Goal: Task Accomplishment & Management: Manage account settings

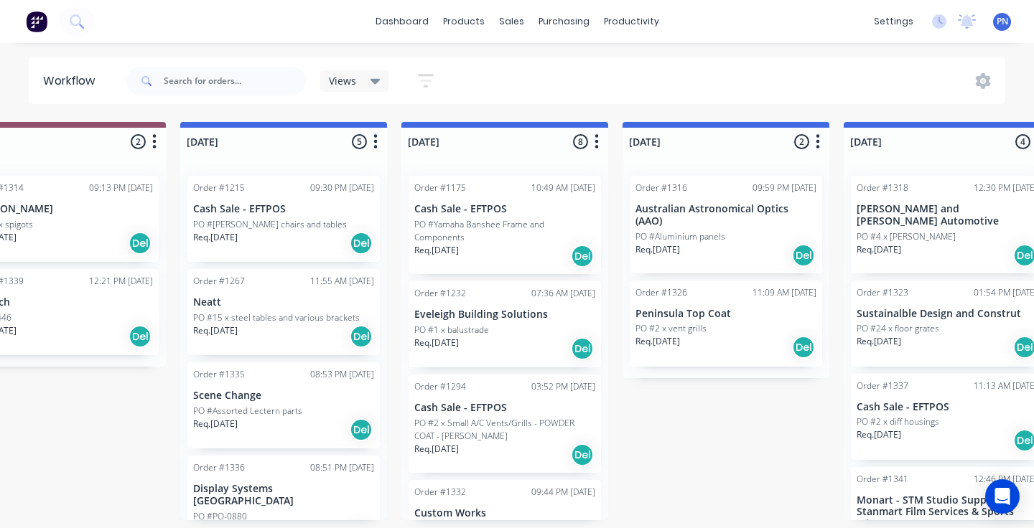
scroll to position [1120, 0]
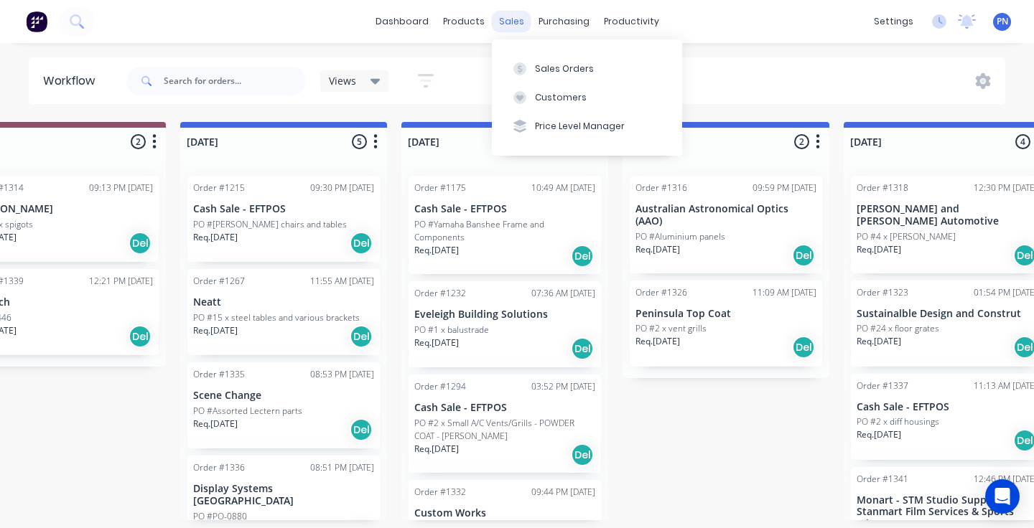
click at [502, 27] on div "sales" at bounding box center [511, 22] width 39 height 22
click at [536, 69] on div "Sales Orders" at bounding box center [564, 68] width 59 height 13
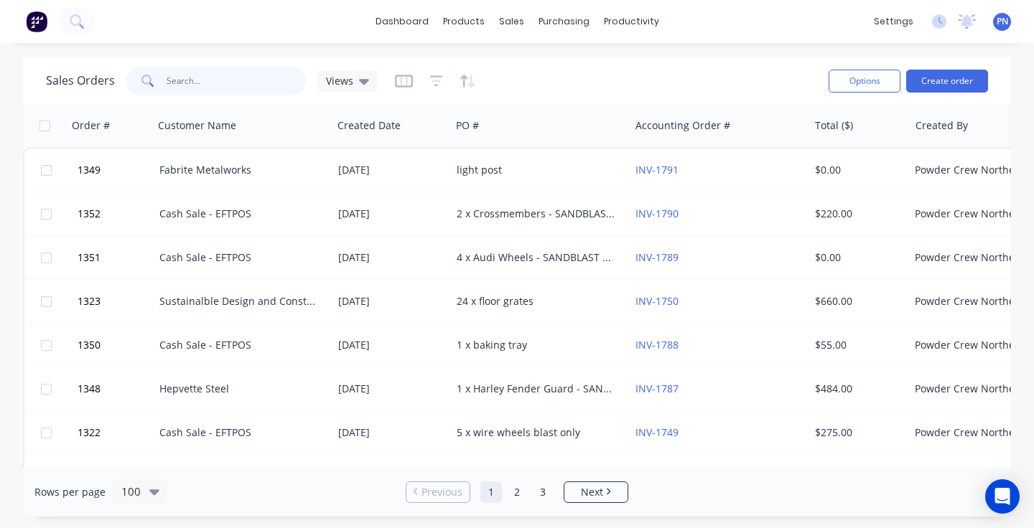
click at [243, 80] on input "text" at bounding box center [237, 81] width 140 height 29
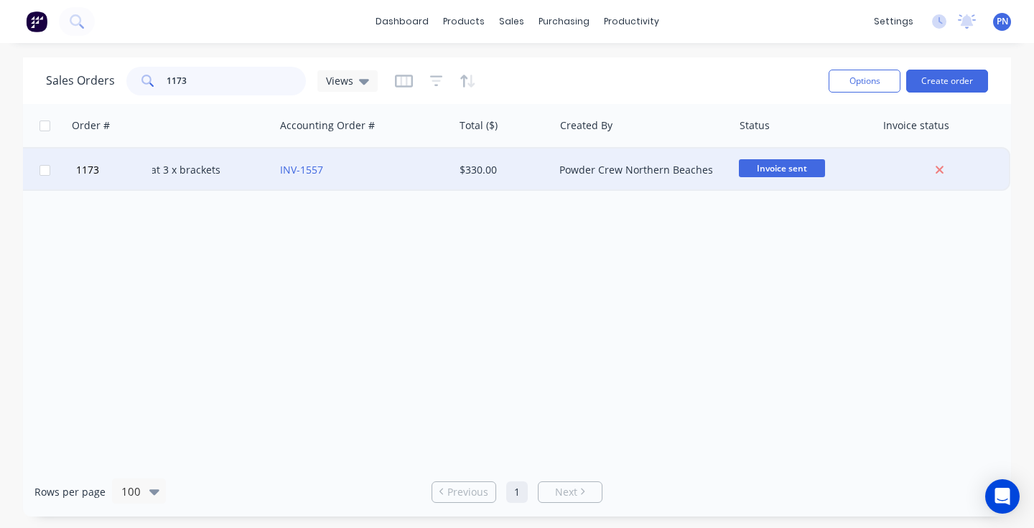
scroll to position [0, 355]
click at [772, 164] on span "Invoice sent" at bounding box center [782, 168] width 86 height 18
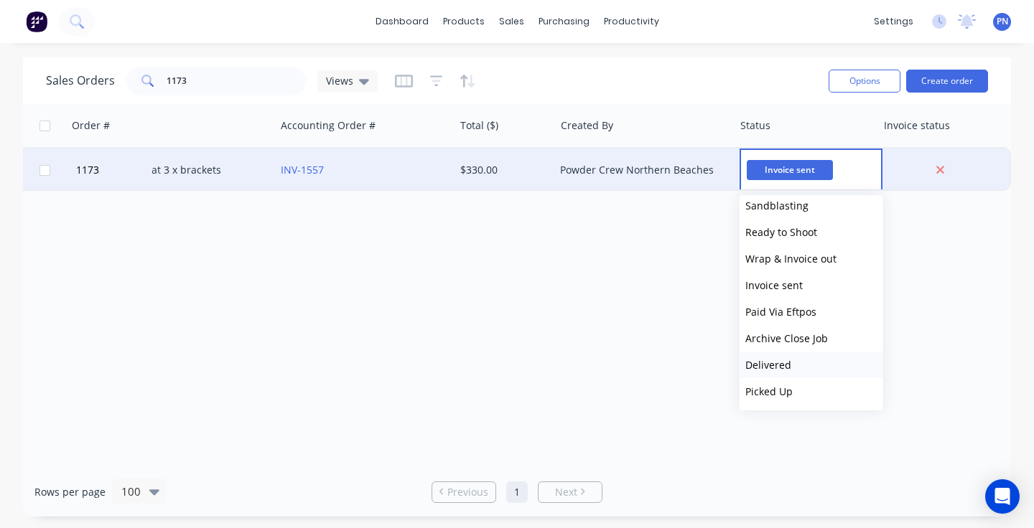
scroll to position [248, 0]
click at [794, 340] on span "Archive Close Job" at bounding box center [786, 339] width 83 height 14
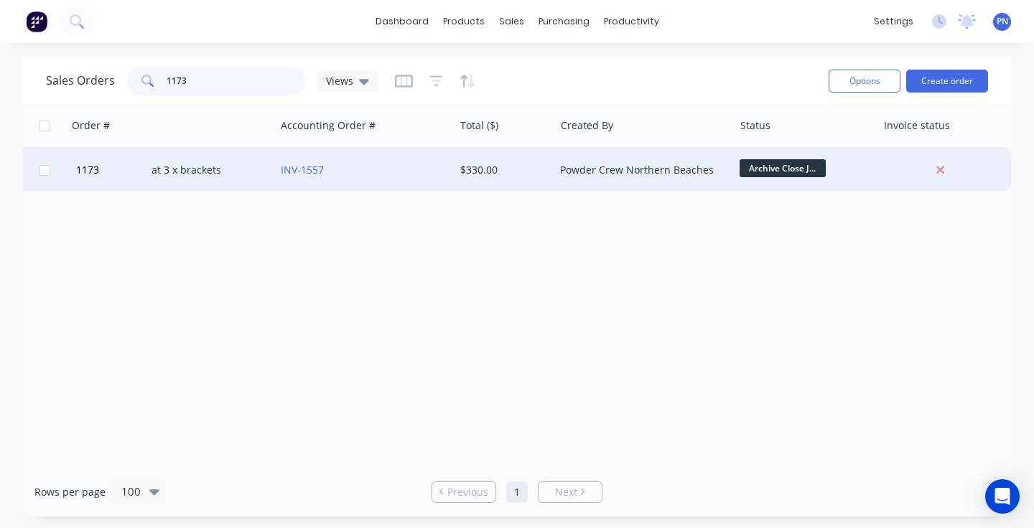
click at [218, 83] on input "1173" at bounding box center [237, 81] width 140 height 29
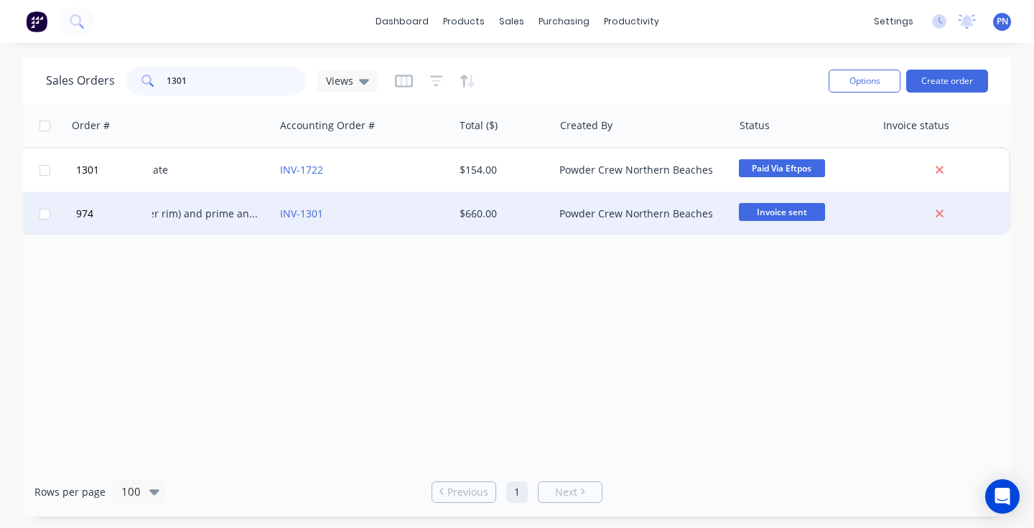
scroll to position [0, 355]
type input "1301"
click at [785, 204] on span "Invoice sent" at bounding box center [782, 212] width 86 height 18
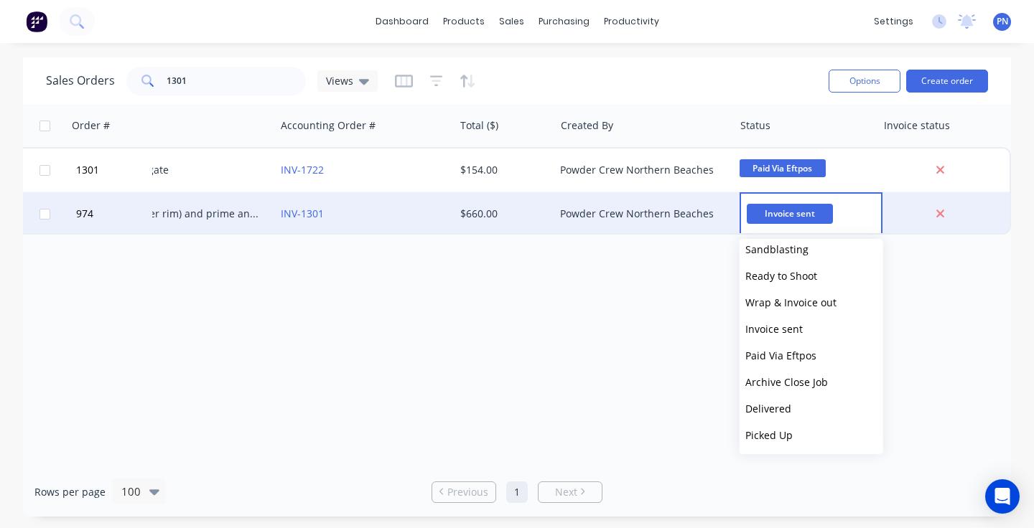
scroll to position [248, 0]
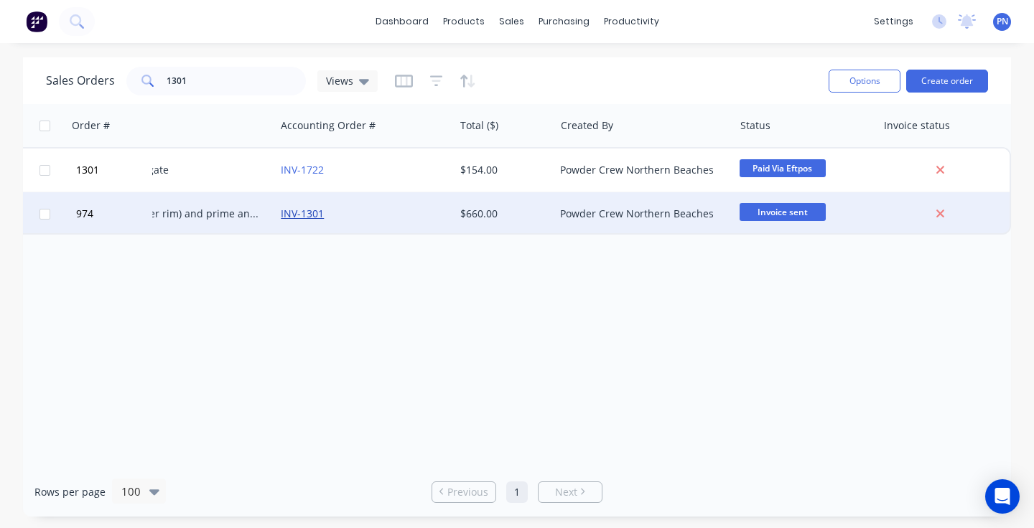
click at [317, 212] on link "INV-1301" at bounding box center [302, 214] width 43 height 14
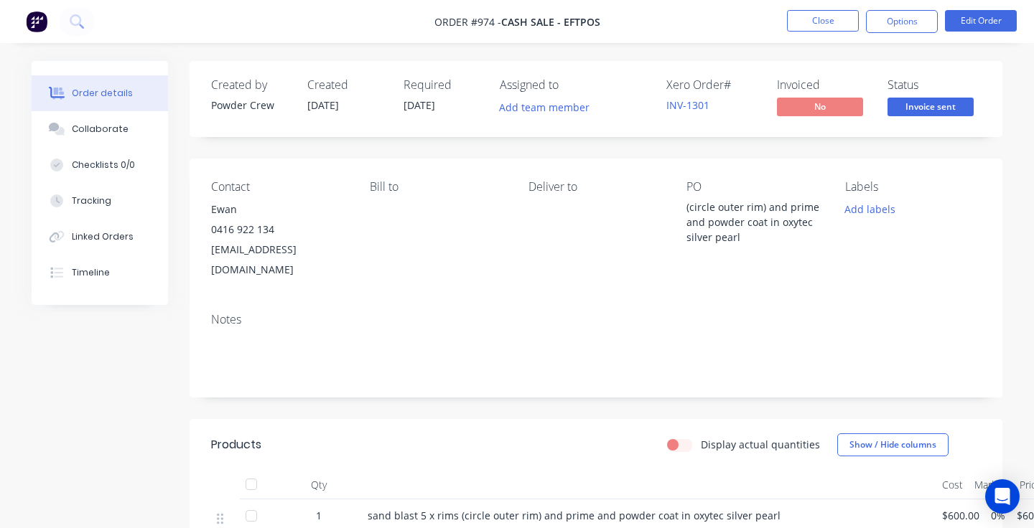
click at [924, 104] on span "Invoice sent" at bounding box center [930, 107] width 86 height 18
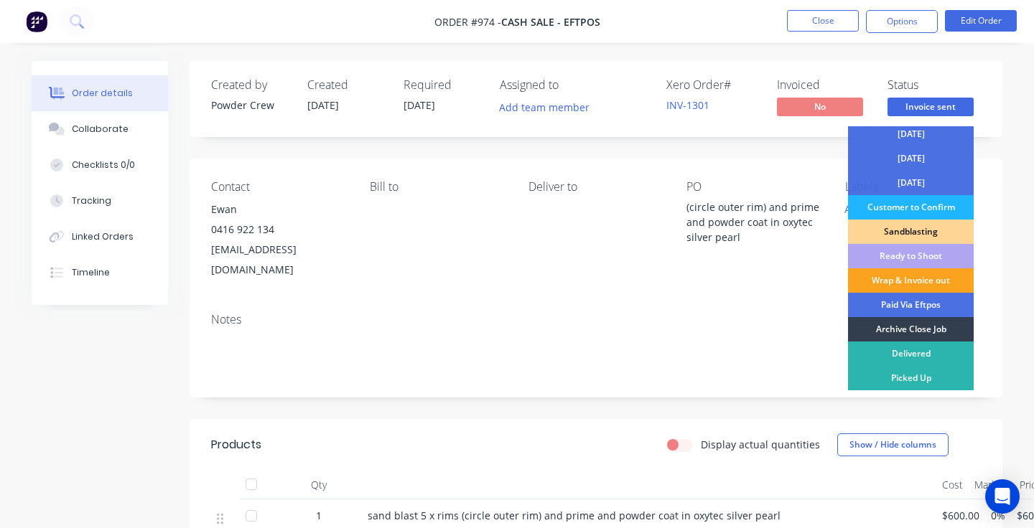
scroll to position [126, 0]
click at [915, 328] on div "Archive Close Job" at bounding box center [911, 329] width 126 height 24
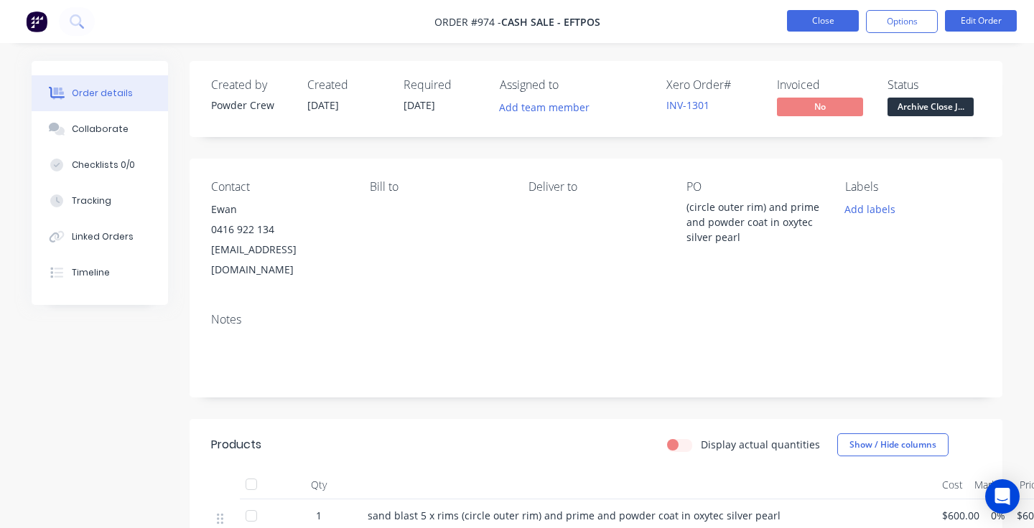
click at [818, 14] on button "Close" at bounding box center [823, 21] width 72 height 22
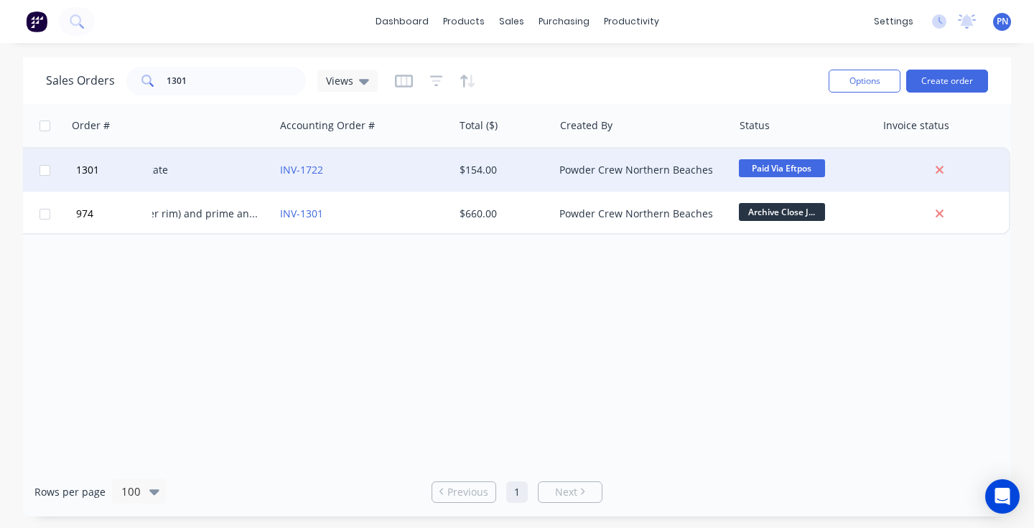
scroll to position [0, 355]
click at [805, 165] on span "Paid Via Eftpos" at bounding box center [782, 168] width 86 height 18
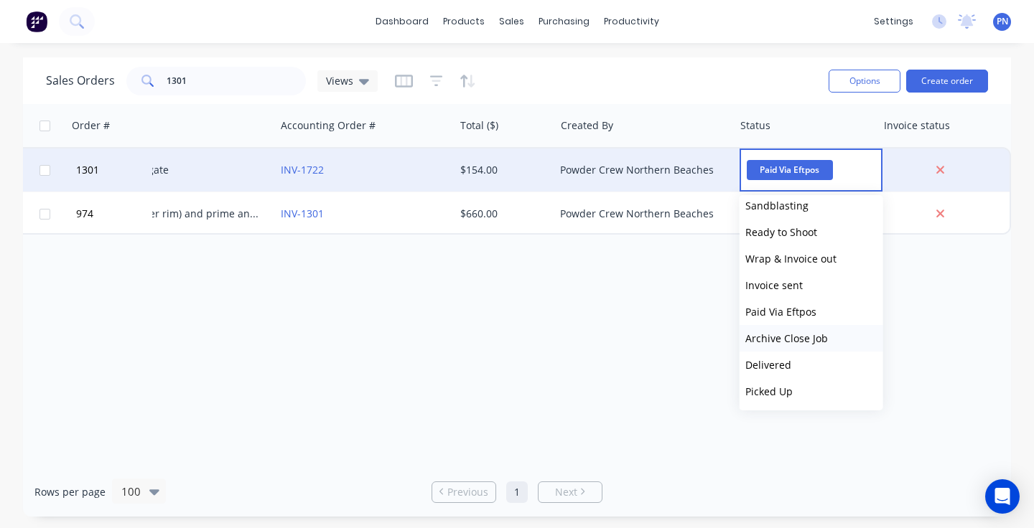
scroll to position [248, 0]
click at [806, 335] on span "Archive Close Job" at bounding box center [786, 339] width 83 height 14
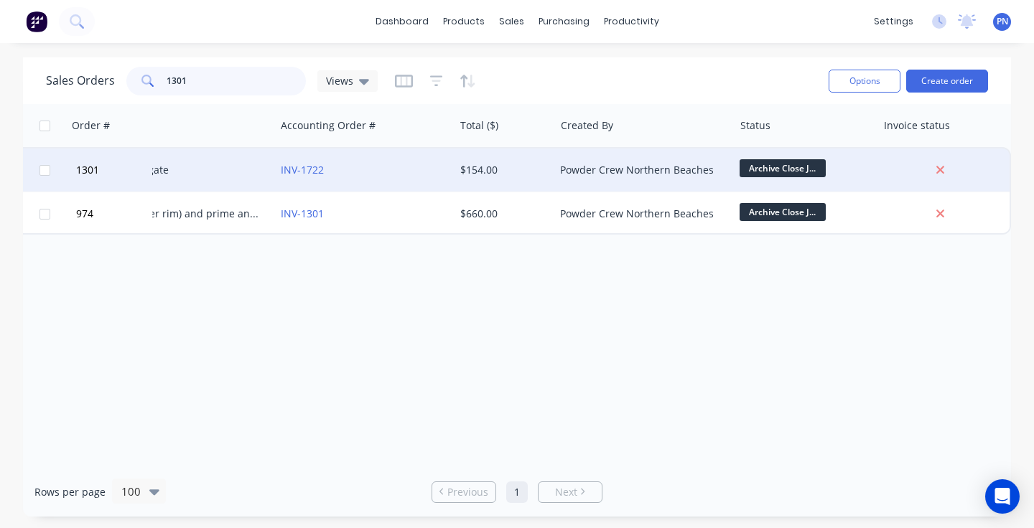
click at [205, 80] on input "1301" at bounding box center [237, 81] width 140 height 29
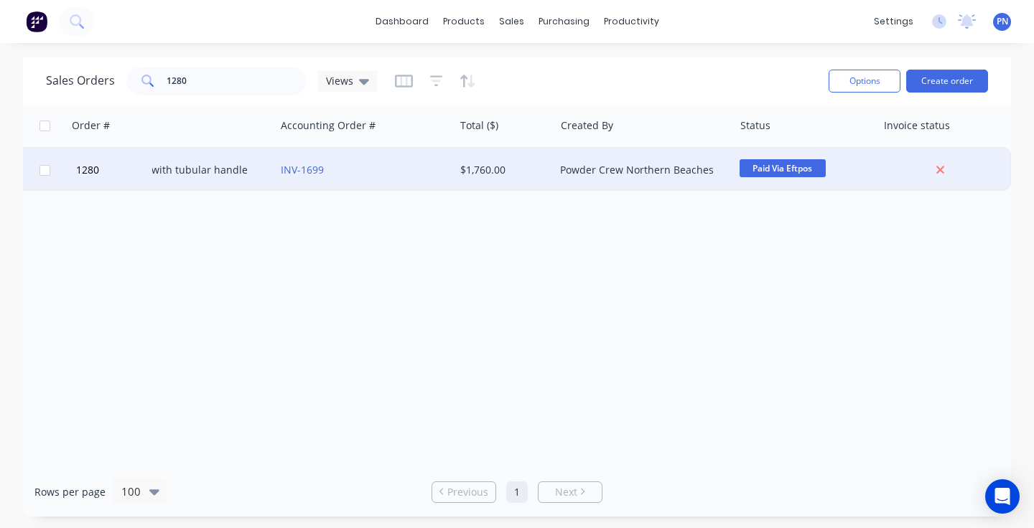
click at [762, 172] on span "Paid Via Eftpos" at bounding box center [782, 168] width 86 height 18
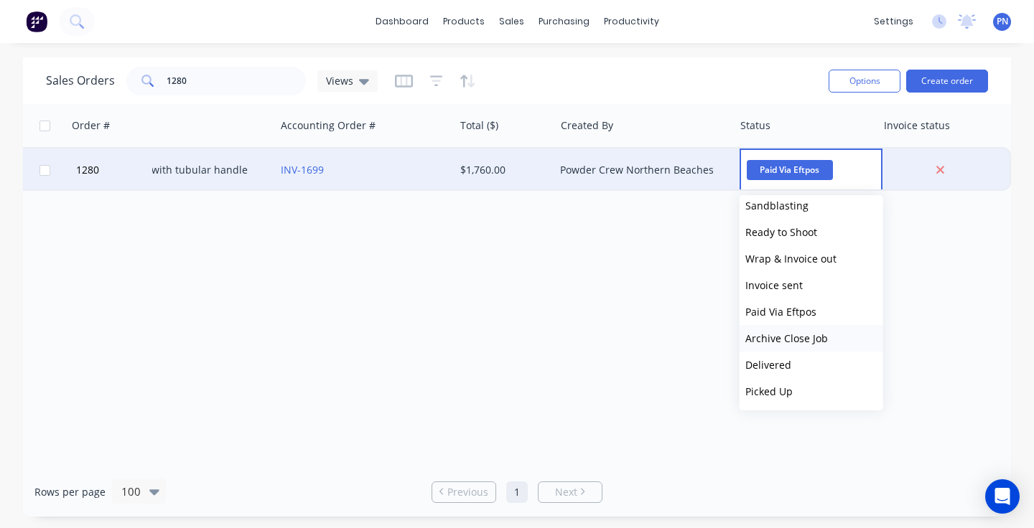
click at [802, 343] on span "Archive Close Job" at bounding box center [786, 339] width 83 height 14
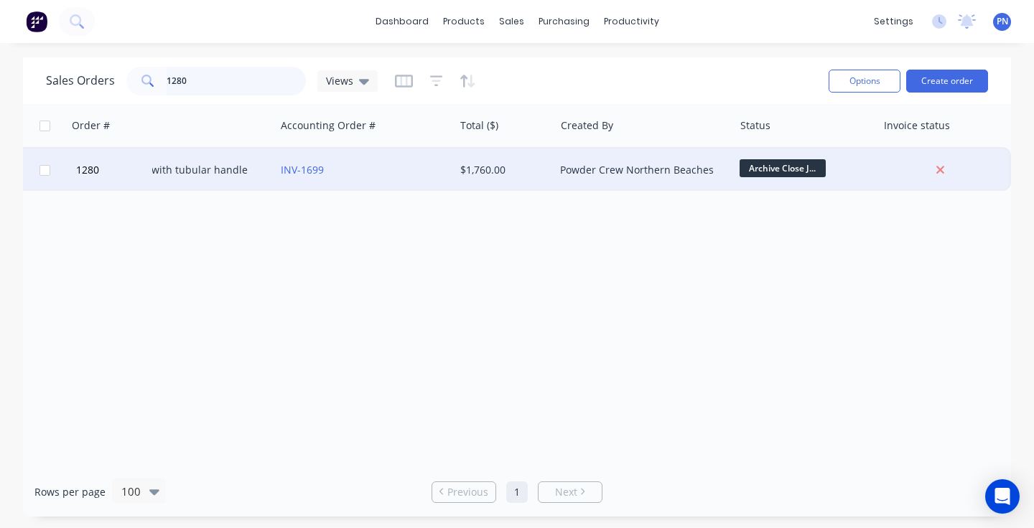
click at [250, 84] on input "1280" at bounding box center [237, 81] width 140 height 29
click at [759, 167] on span "Paid Via Eftpos" at bounding box center [782, 168] width 86 height 18
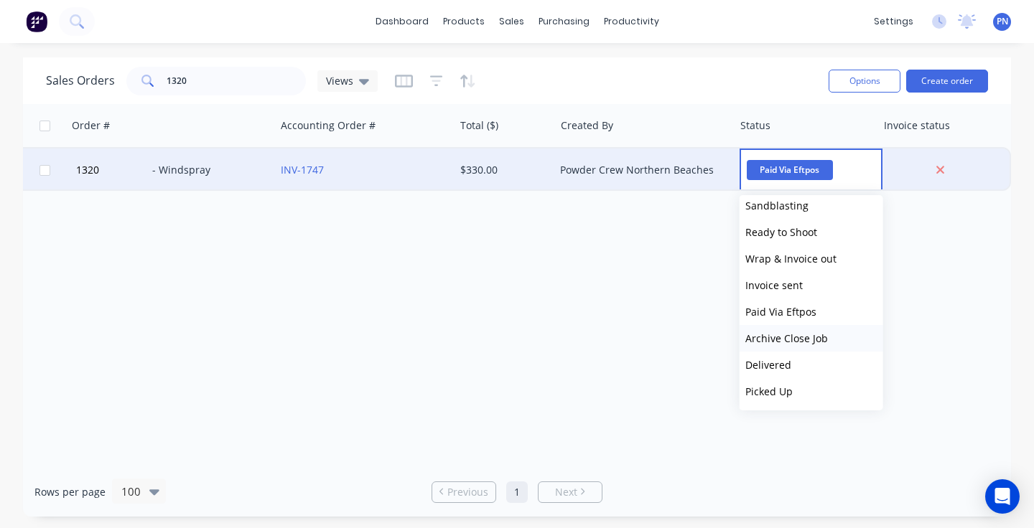
click at [786, 333] on span "Archive Close Job" at bounding box center [786, 339] width 83 height 14
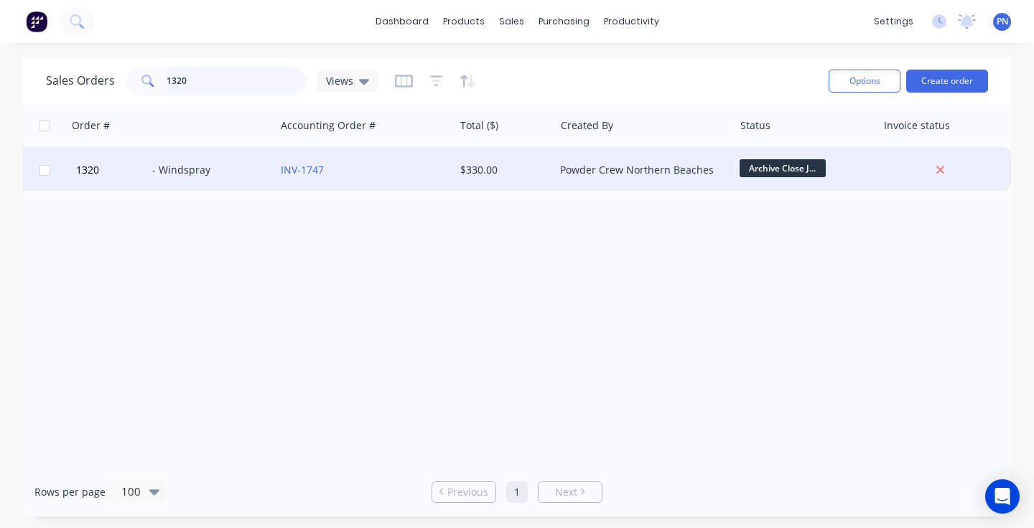
click at [222, 80] on input "1320" at bounding box center [237, 81] width 140 height 29
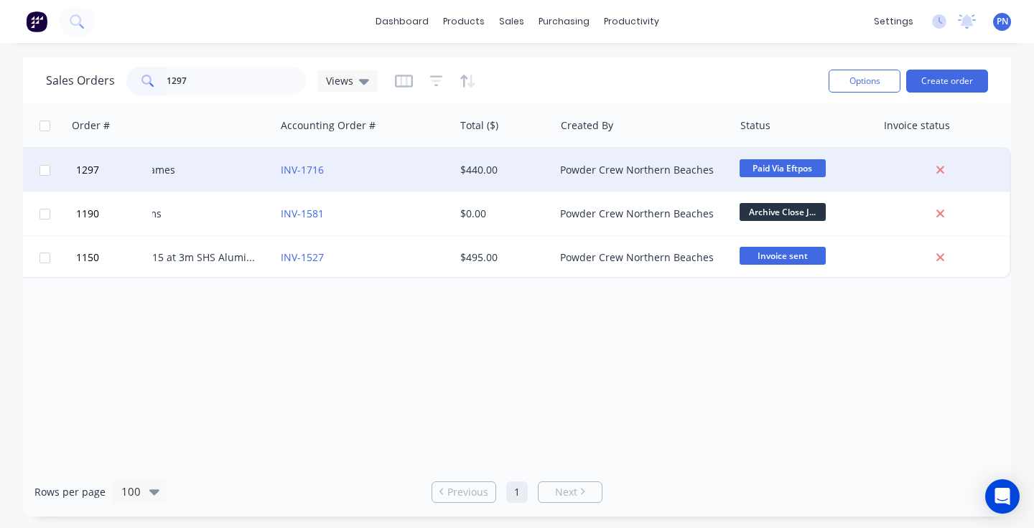
click at [786, 172] on span "Paid Via Eftpos" at bounding box center [782, 168] width 86 height 18
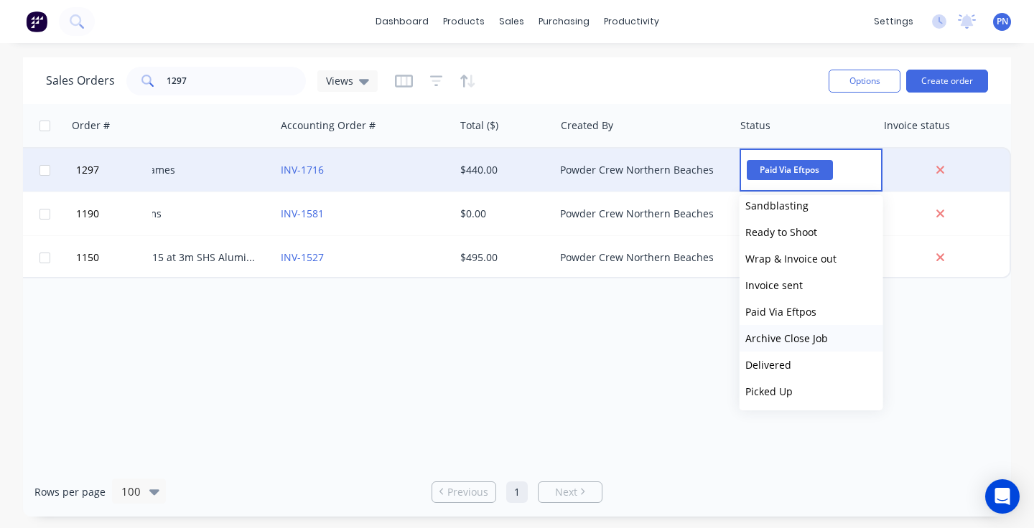
click at [796, 337] on span "Archive Close Job" at bounding box center [786, 339] width 83 height 14
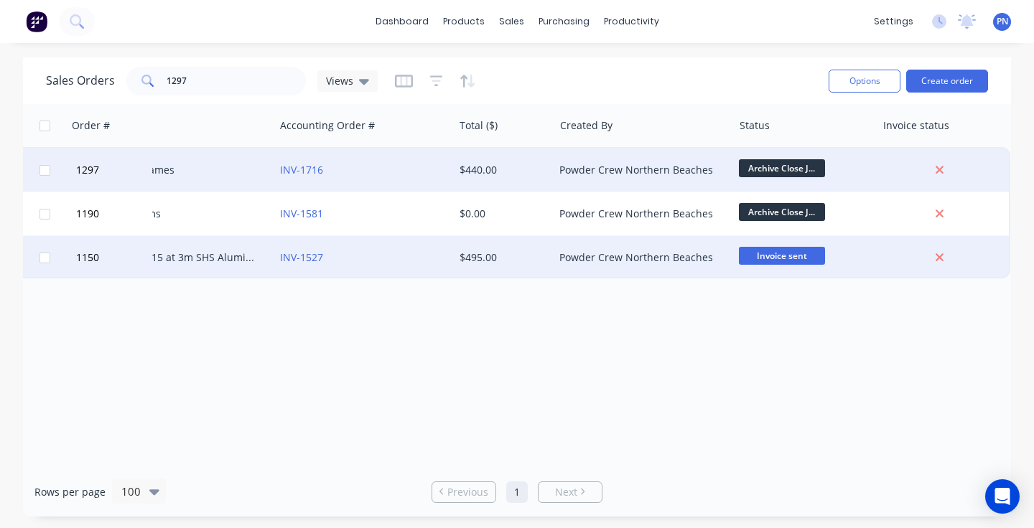
scroll to position [0, 355]
click at [774, 252] on span "Invoice sent" at bounding box center [782, 256] width 86 height 18
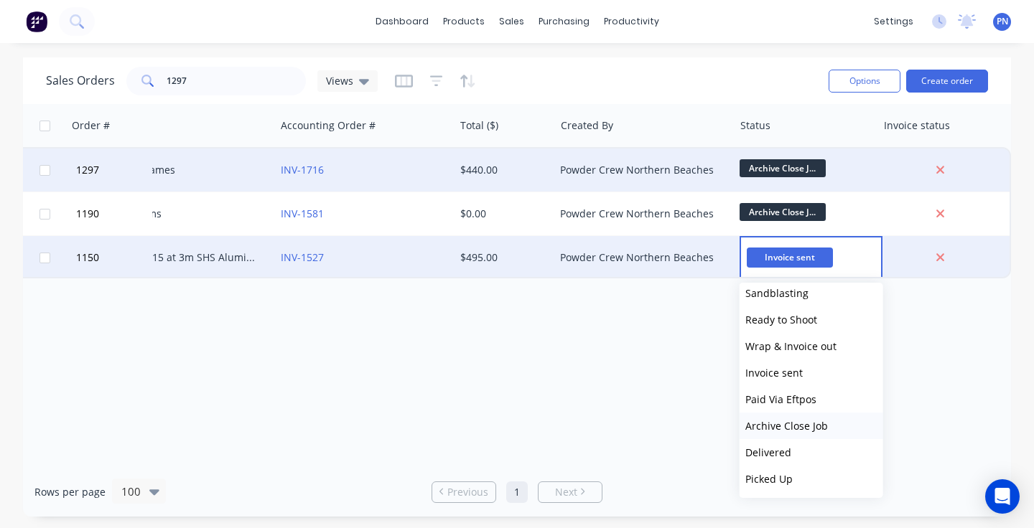
scroll to position [248, 0]
click at [791, 421] on span "Archive Close Job" at bounding box center [786, 426] width 83 height 14
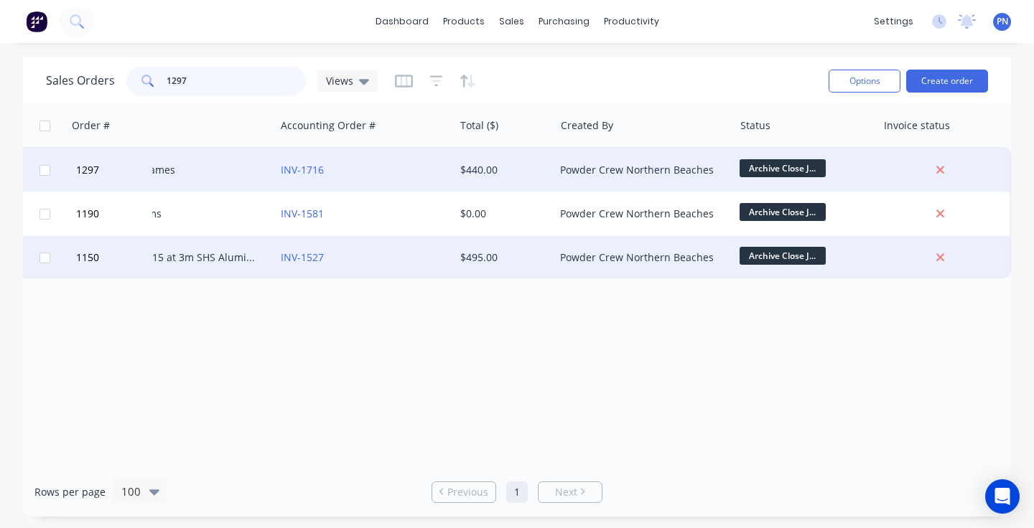
click at [228, 82] on input "1297" at bounding box center [237, 81] width 140 height 29
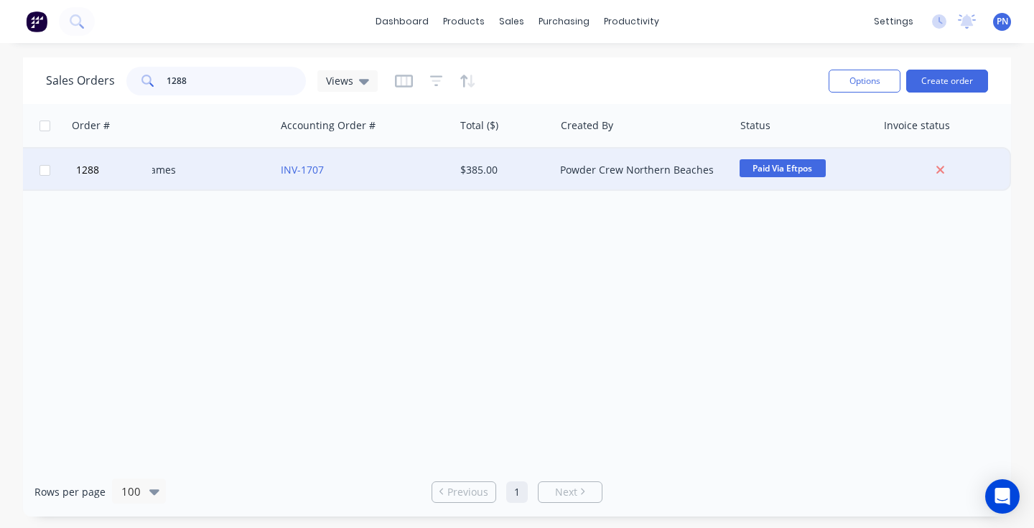
type input "1288"
click at [762, 165] on span "Paid Via Eftpos" at bounding box center [782, 168] width 86 height 18
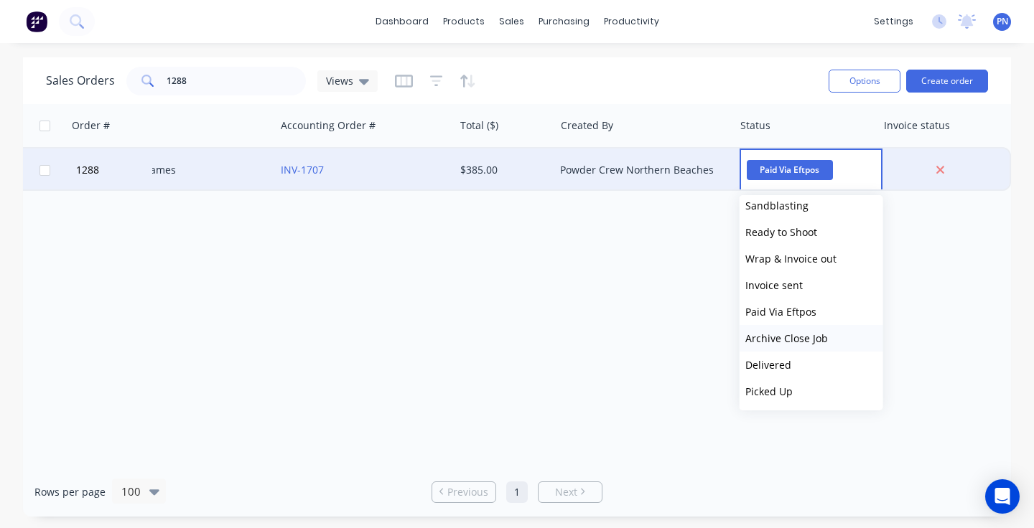
click at [779, 332] on span "Archive Close Job" at bounding box center [786, 339] width 83 height 14
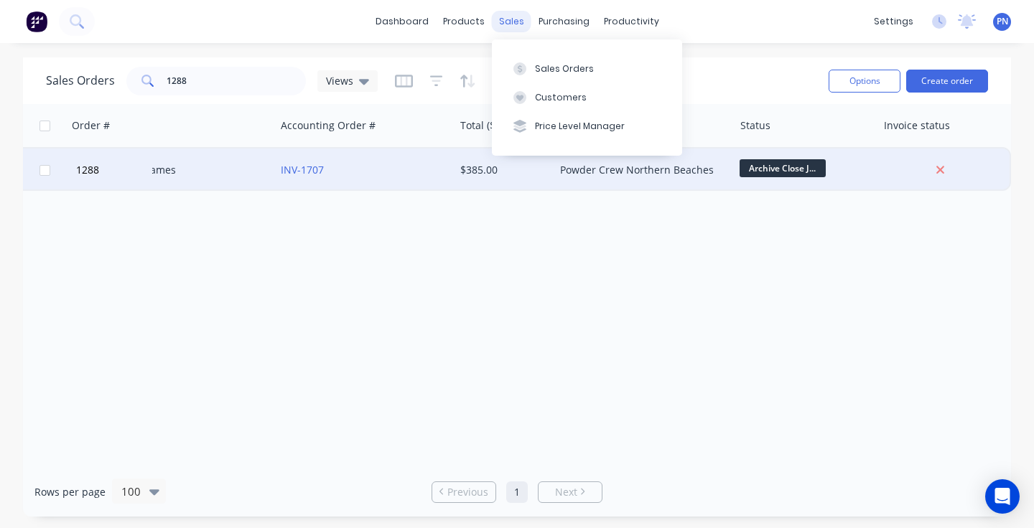
click at [505, 24] on div "sales" at bounding box center [511, 22] width 39 height 22
click at [547, 62] on div "Sales Orders" at bounding box center [564, 68] width 59 height 13
click at [548, 67] on div "Sales Orders" at bounding box center [564, 68] width 59 height 13
click at [270, 83] on input "1288" at bounding box center [237, 81] width 140 height 29
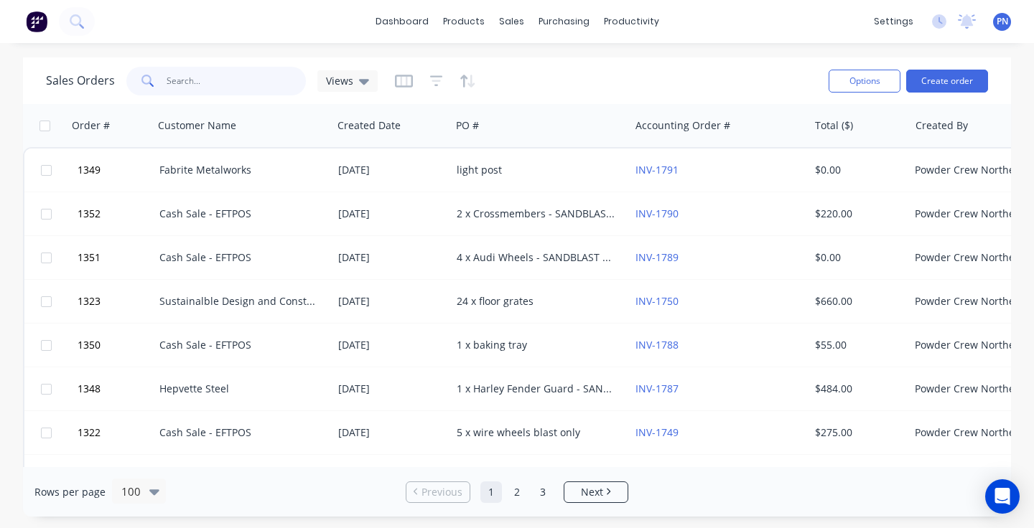
scroll to position [0, 0]
click at [223, 75] on input "text" at bounding box center [237, 81] width 140 height 29
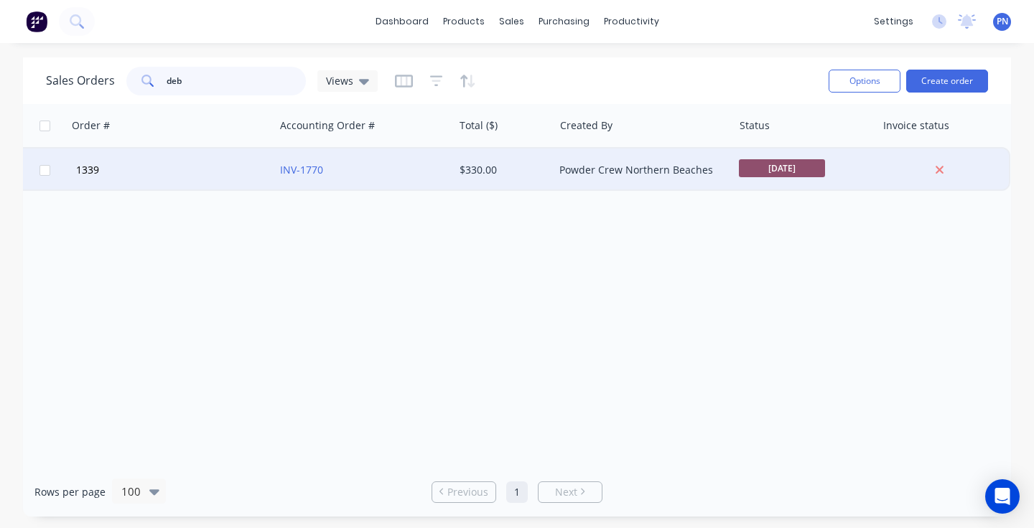
scroll to position [0, 355]
type input "deb"
click at [776, 163] on span "[DATE]" at bounding box center [782, 168] width 86 height 18
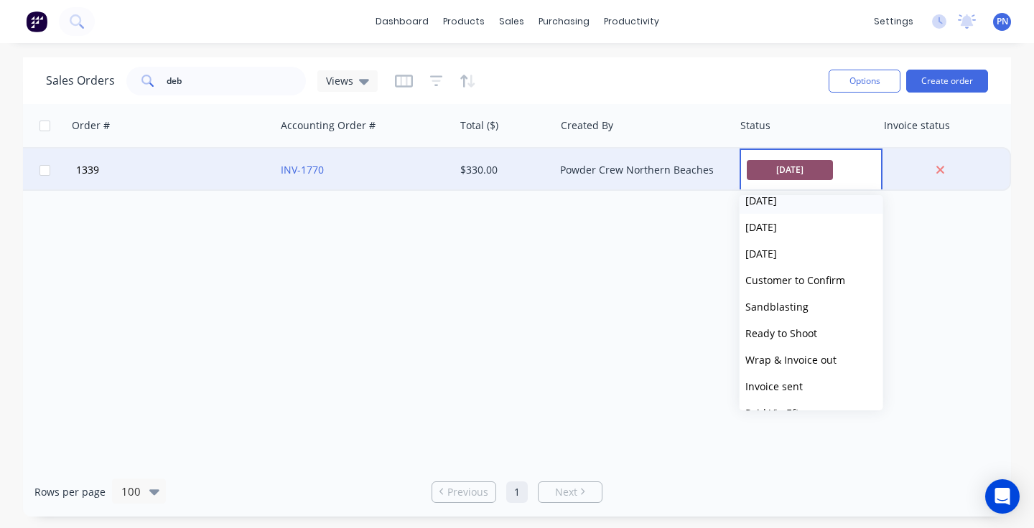
scroll to position [206, 0]
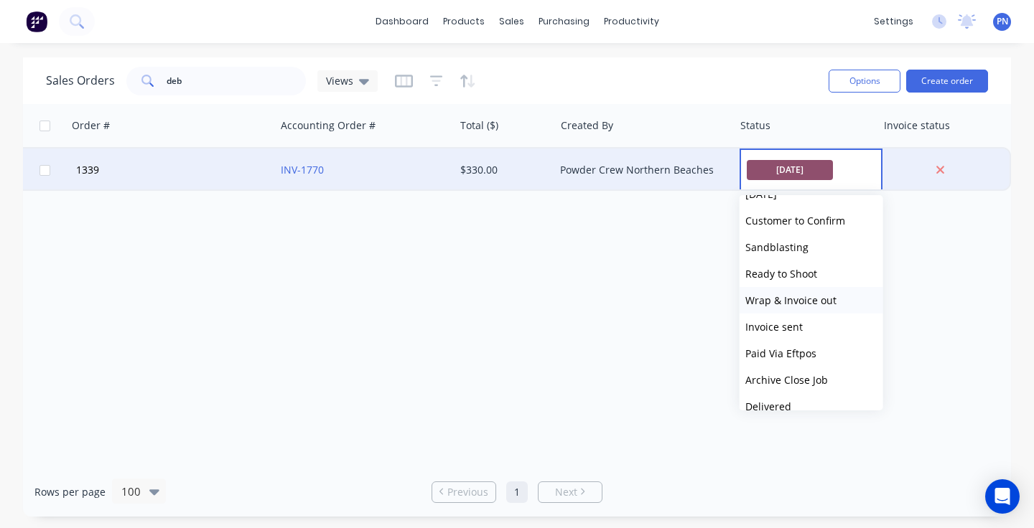
click at [809, 302] on span "Wrap & Invoice out" at bounding box center [790, 301] width 91 height 14
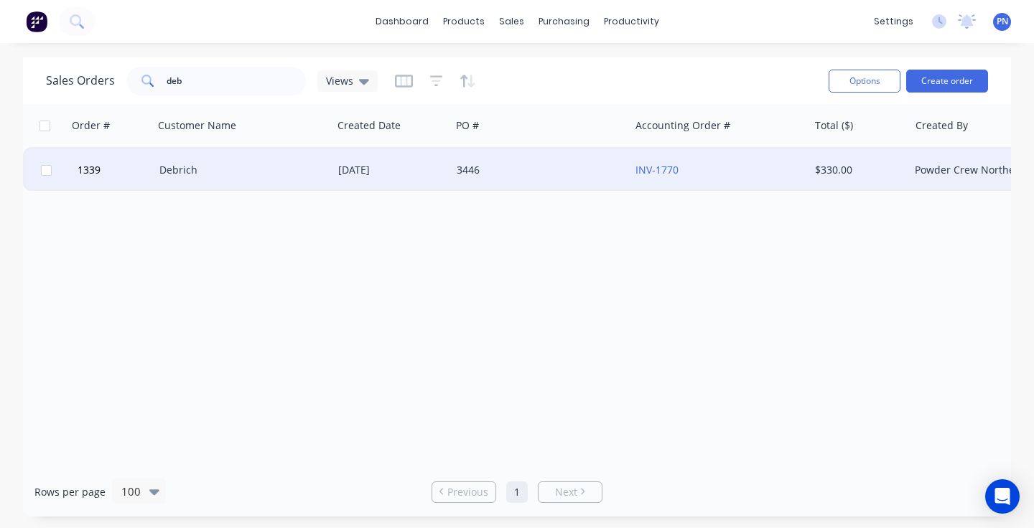
scroll to position [0, 0]
click at [234, 83] on input "deb" at bounding box center [237, 81] width 140 height 29
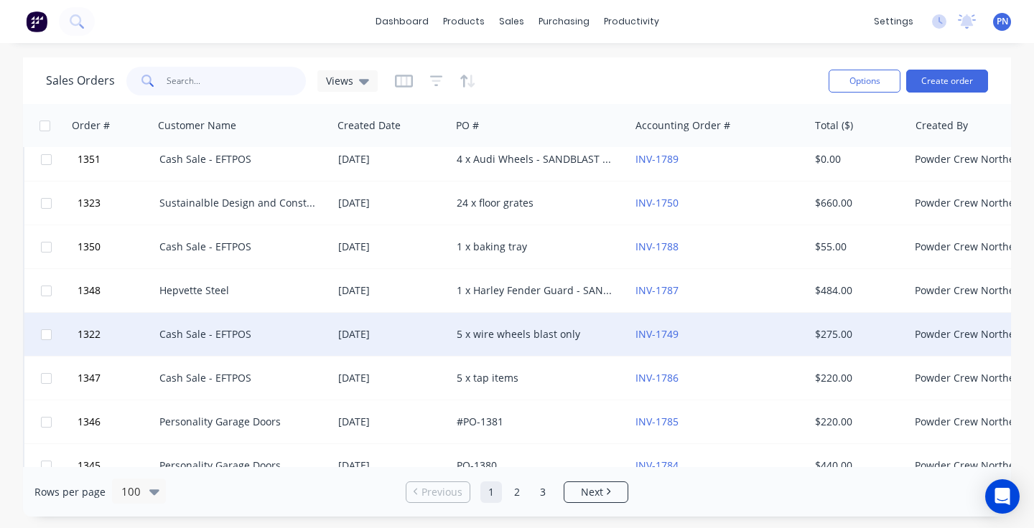
scroll to position [98, 0]
click at [301, 334] on div "Cash Sale - EFTPOS" at bounding box center [238, 334] width 159 height 14
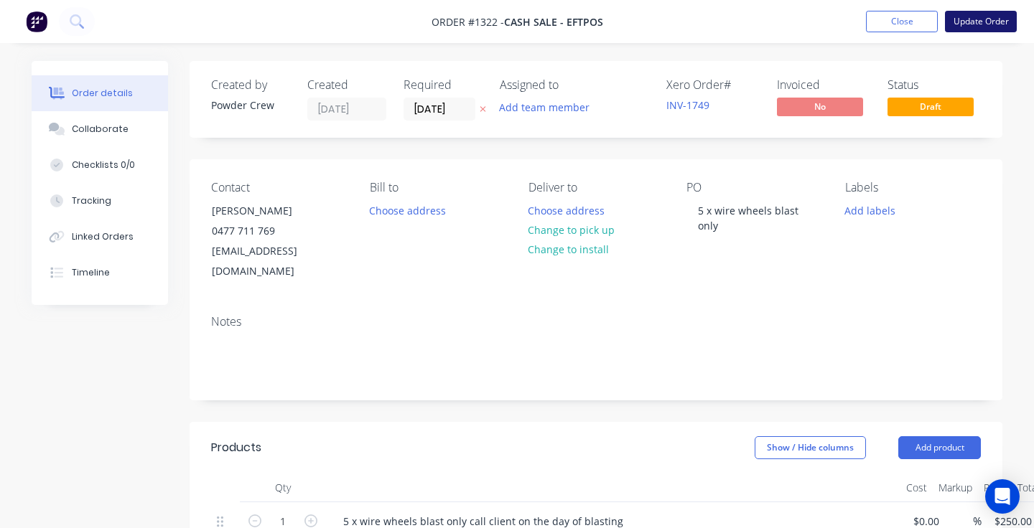
click at [970, 21] on button "Update Order" at bounding box center [981, 22] width 72 height 22
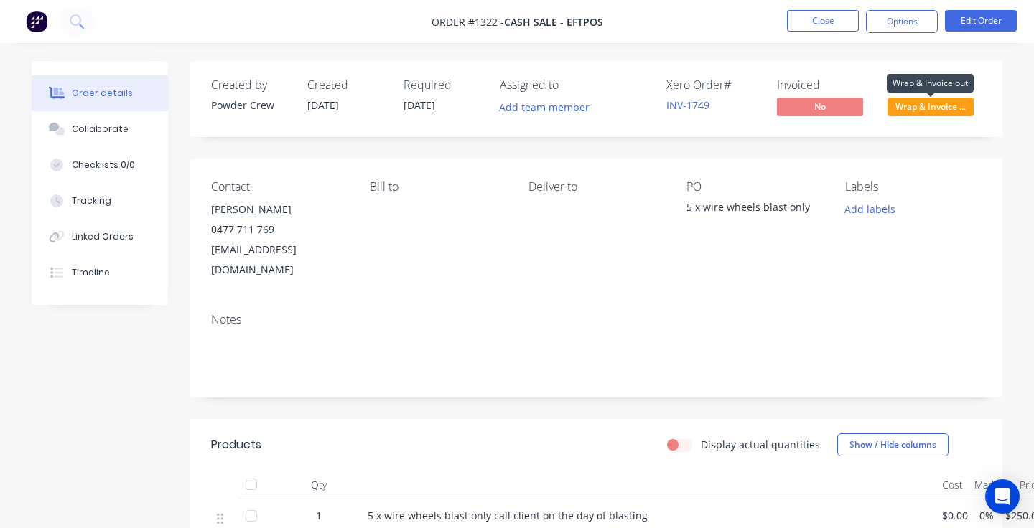
click at [924, 98] on span "Wrap & Invoice ..." at bounding box center [930, 107] width 86 height 18
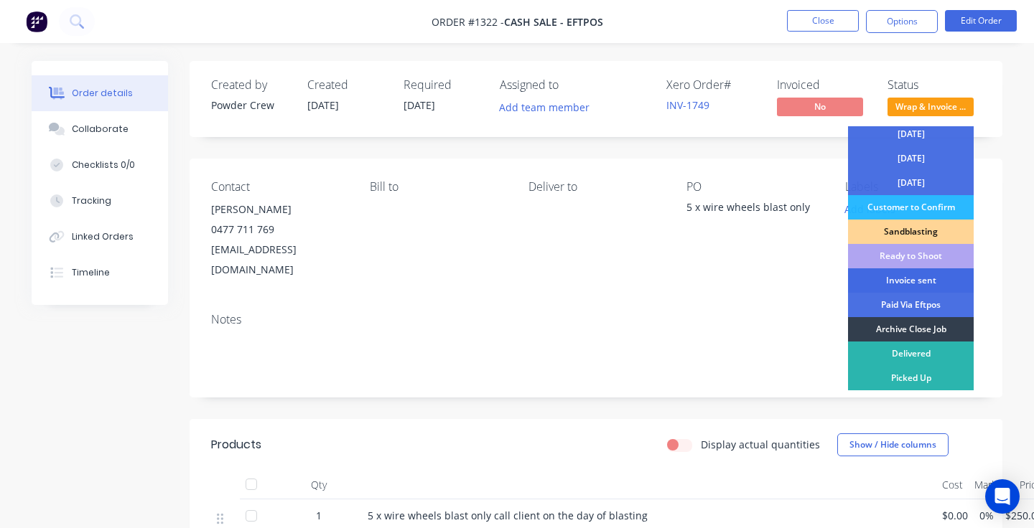
scroll to position [126, 0]
click at [909, 304] on div "Paid Via Eftpos" at bounding box center [911, 305] width 126 height 24
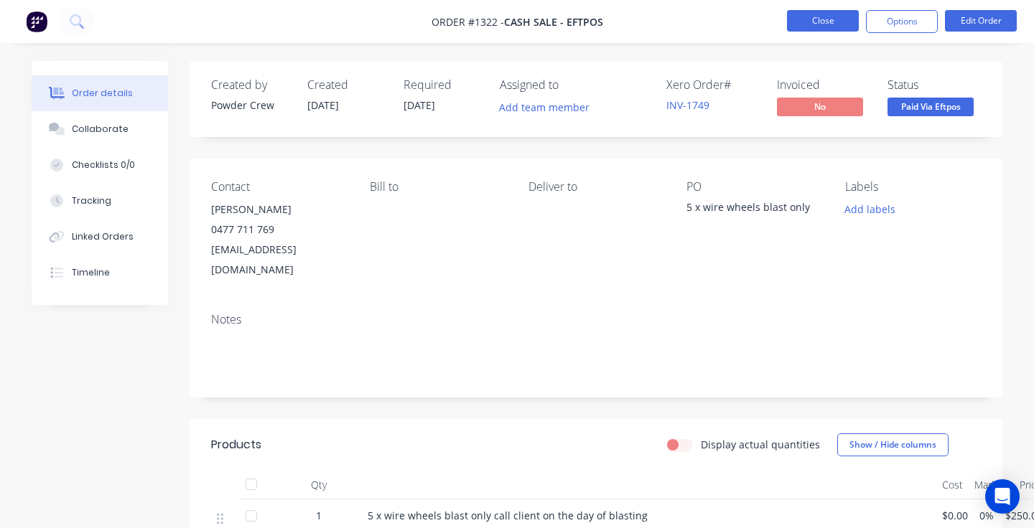
click at [821, 25] on button "Close" at bounding box center [823, 21] width 72 height 22
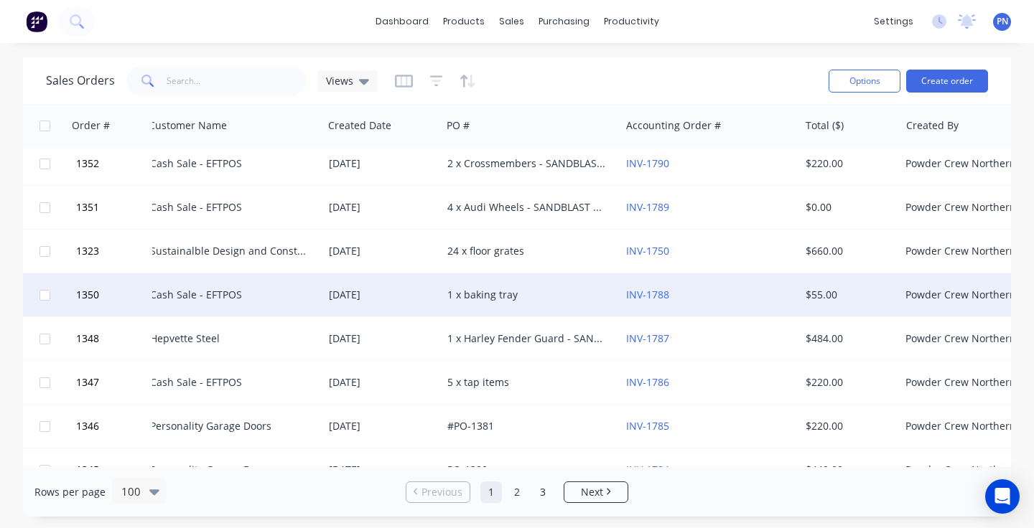
scroll to position [94, 4]
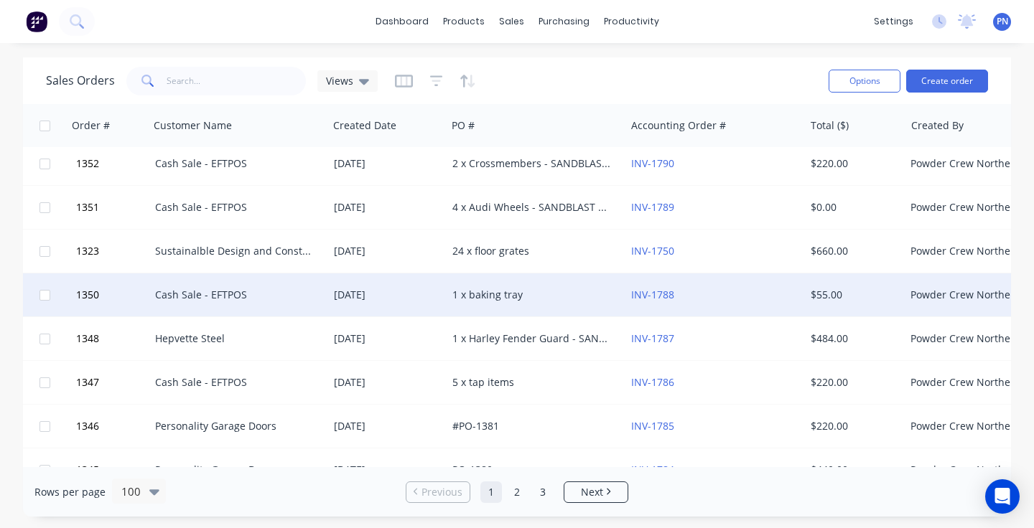
click at [435, 295] on div "[DATE]" at bounding box center [387, 295] width 107 height 14
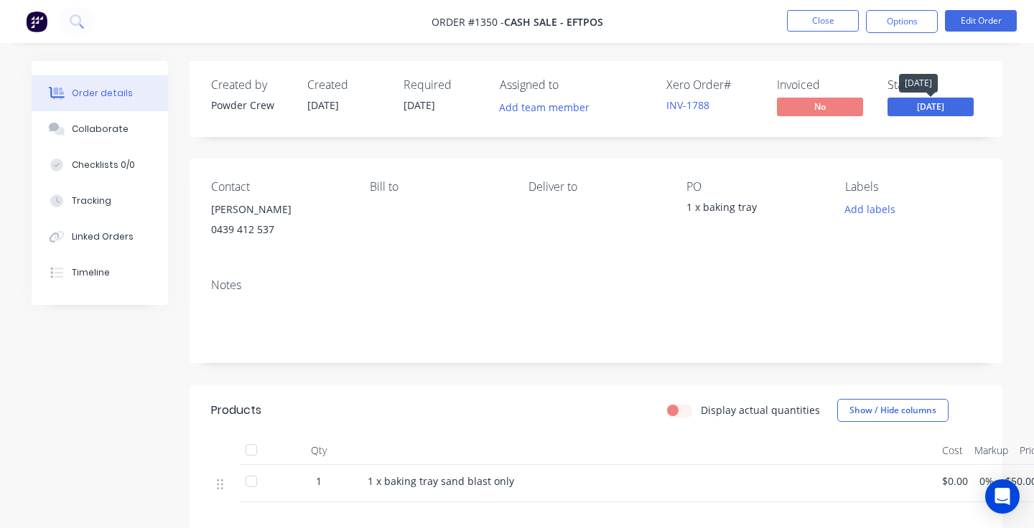
click at [929, 108] on span "[DATE]" at bounding box center [930, 107] width 86 height 18
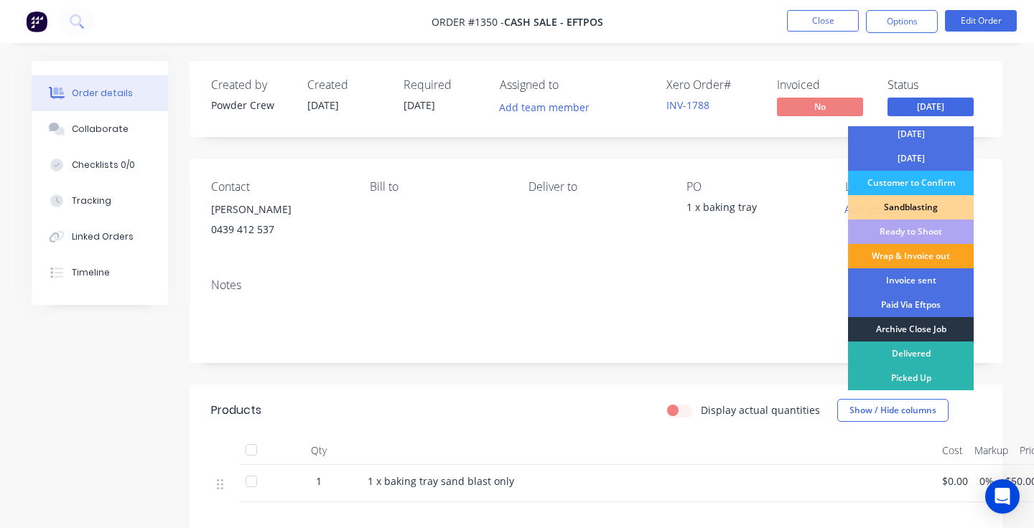
scroll to position [126, 0]
click at [904, 324] on div "Archive Close Job" at bounding box center [911, 329] width 126 height 24
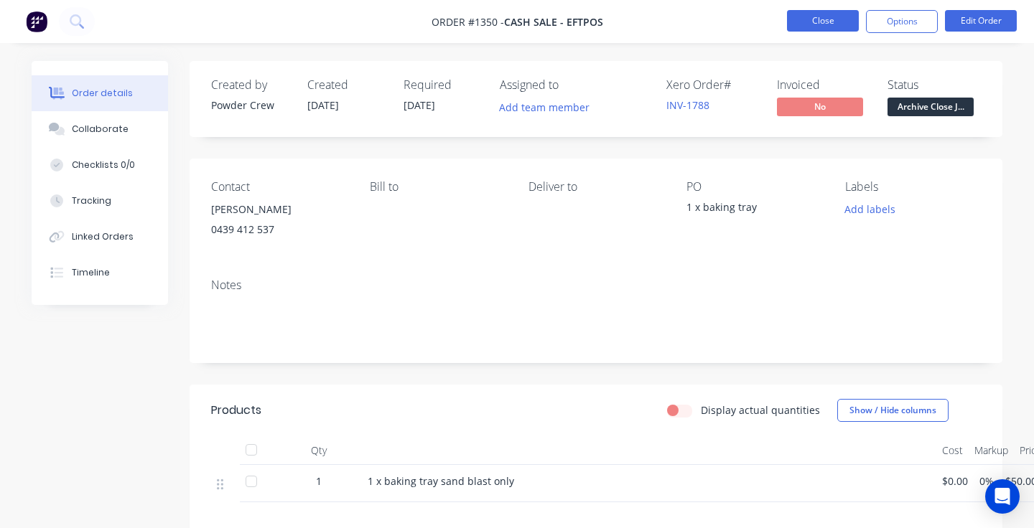
click at [803, 18] on button "Close" at bounding box center [823, 21] width 72 height 22
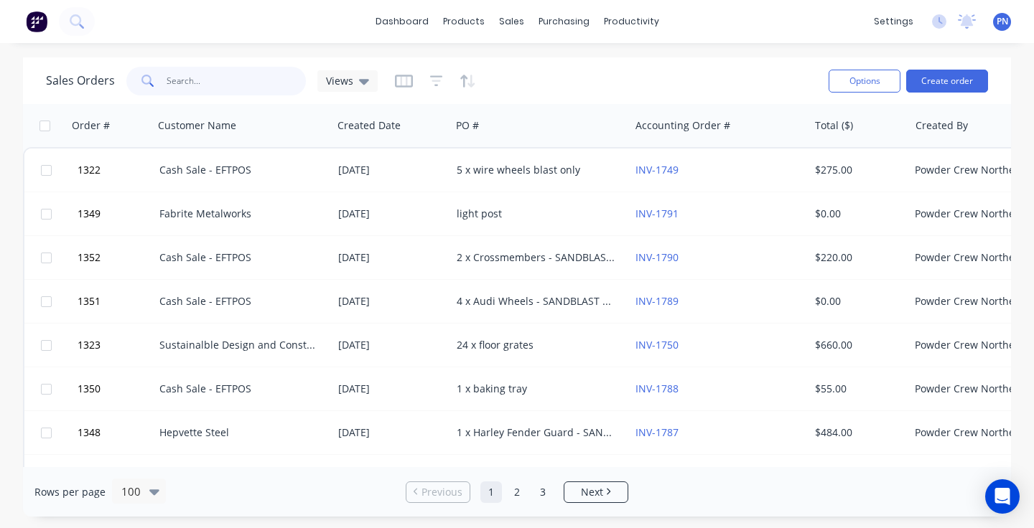
click at [277, 78] on input "text" at bounding box center [237, 81] width 140 height 29
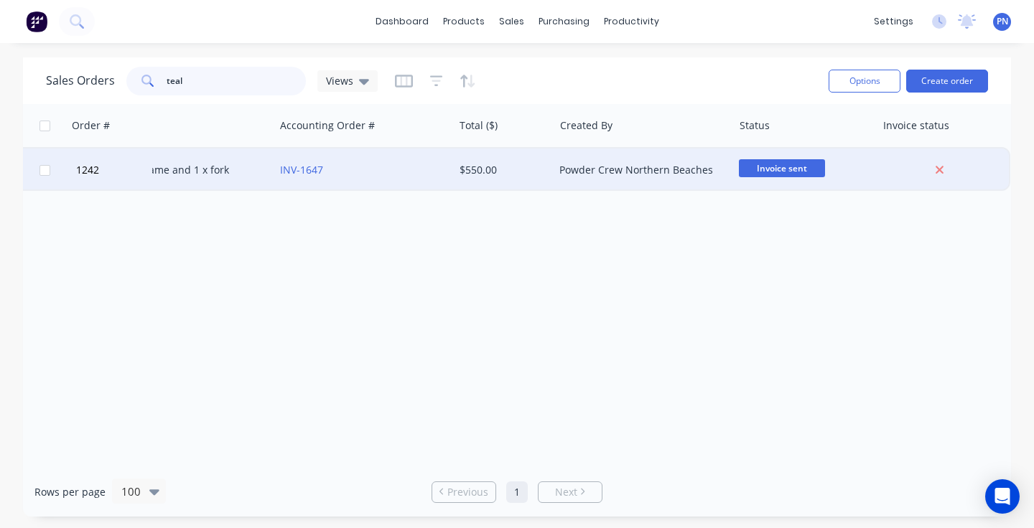
scroll to position [0, 355]
click at [768, 164] on span "Invoice sent" at bounding box center [782, 168] width 86 height 18
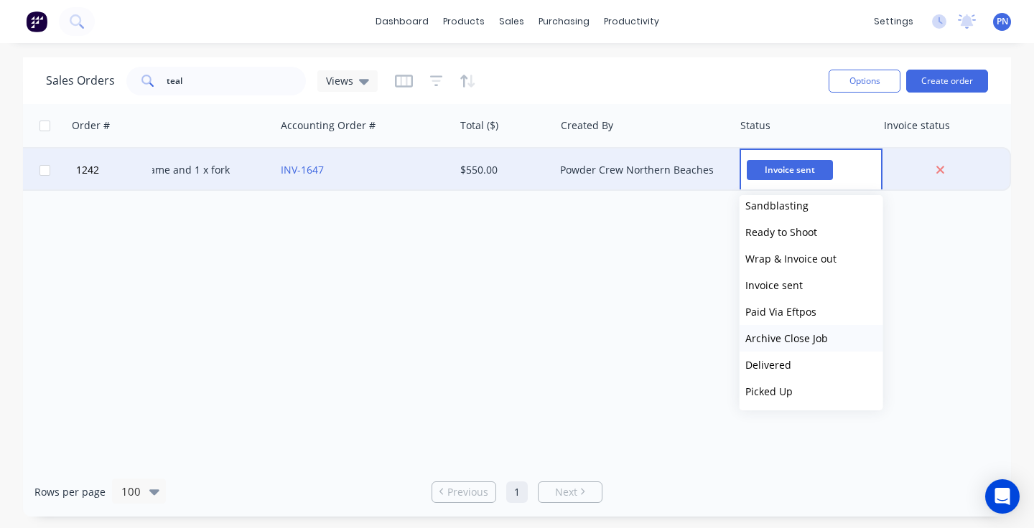
scroll to position [248, 0]
click at [792, 341] on span "Archive Close Job" at bounding box center [786, 339] width 83 height 14
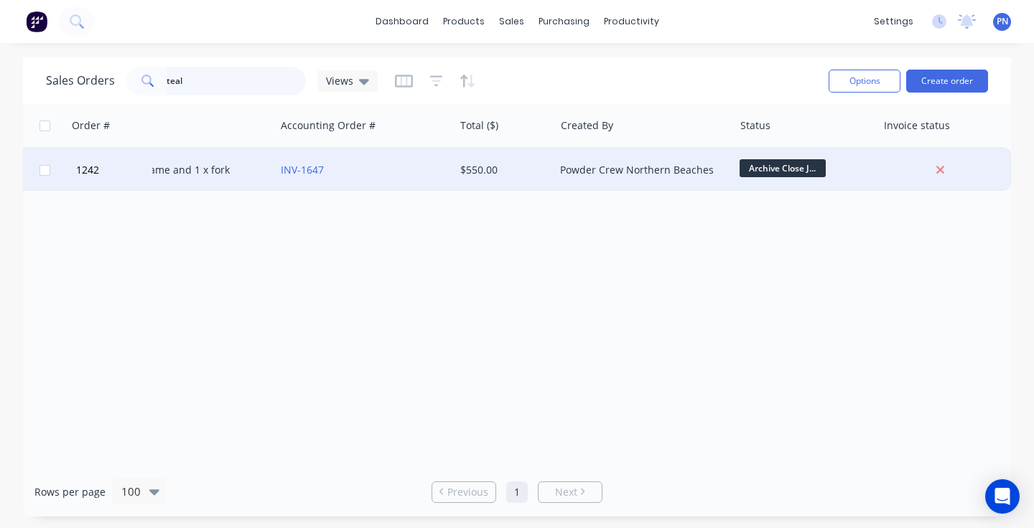
click at [233, 75] on input "teal" at bounding box center [237, 81] width 140 height 29
type input "t"
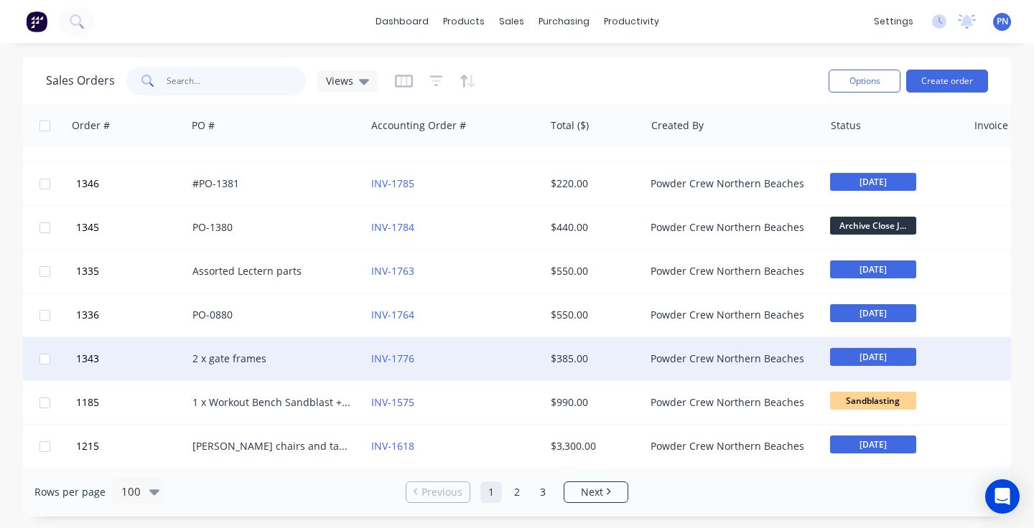
scroll to position [337, 269]
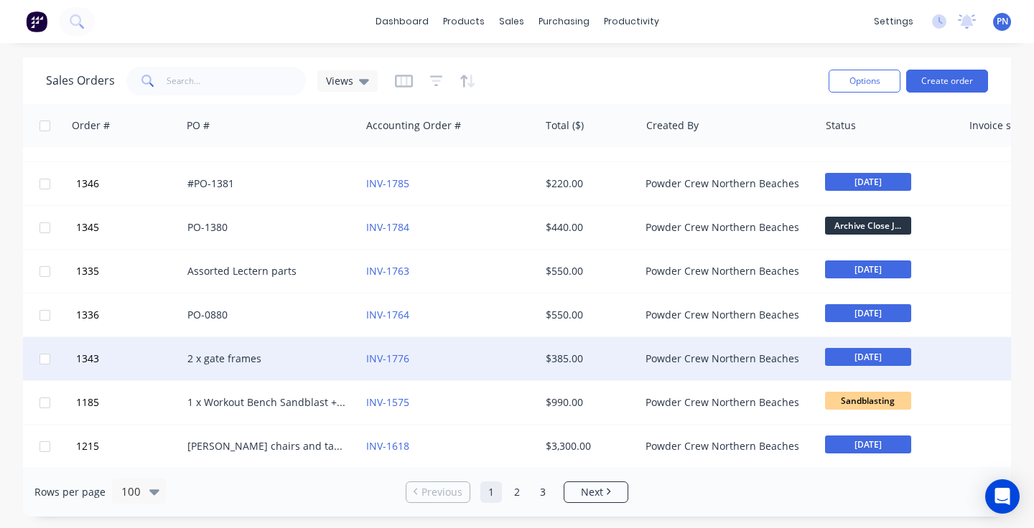
click at [859, 355] on span "[DATE]" at bounding box center [868, 357] width 86 height 18
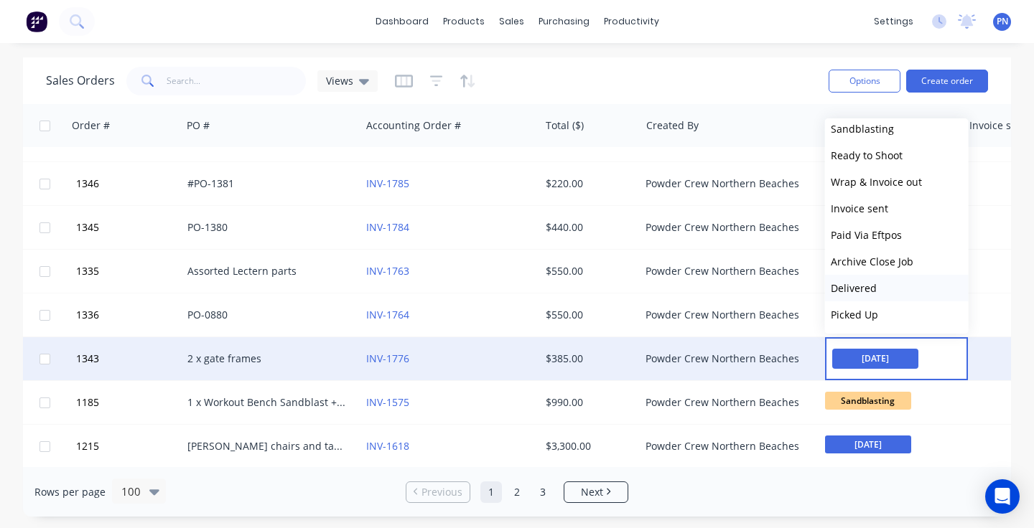
scroll to position [248, 0]
click at [871, 262] on span "Archive Close Job" at bounding box center [872, 262] width 83 height 14
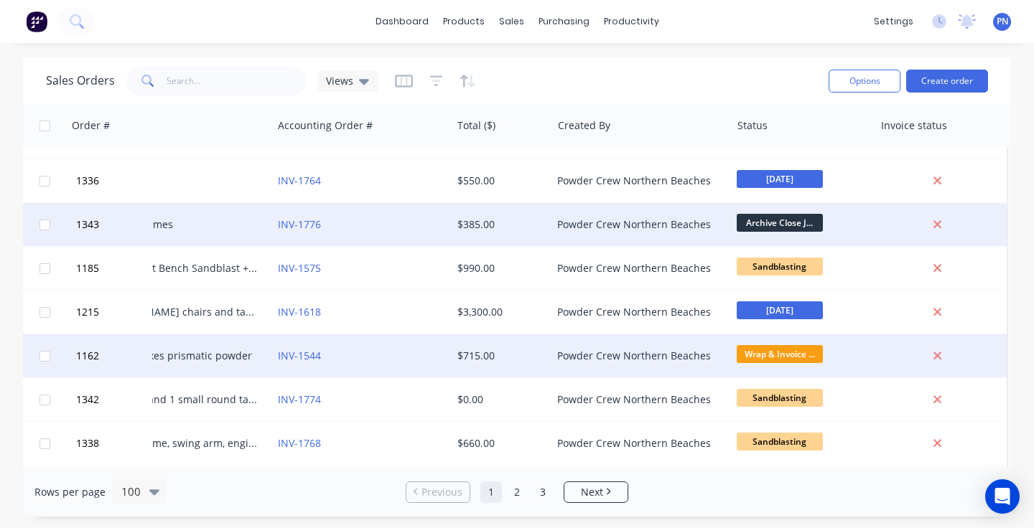
scroll to position [471, 362]
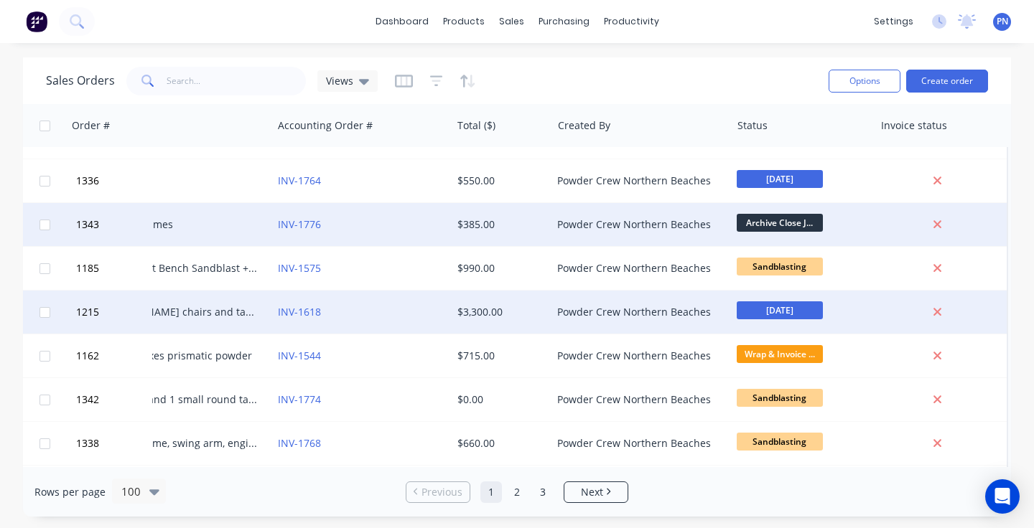
click at [747, 312] on span "[DATE]" at bounding box center [779, 310] width 86 height 18
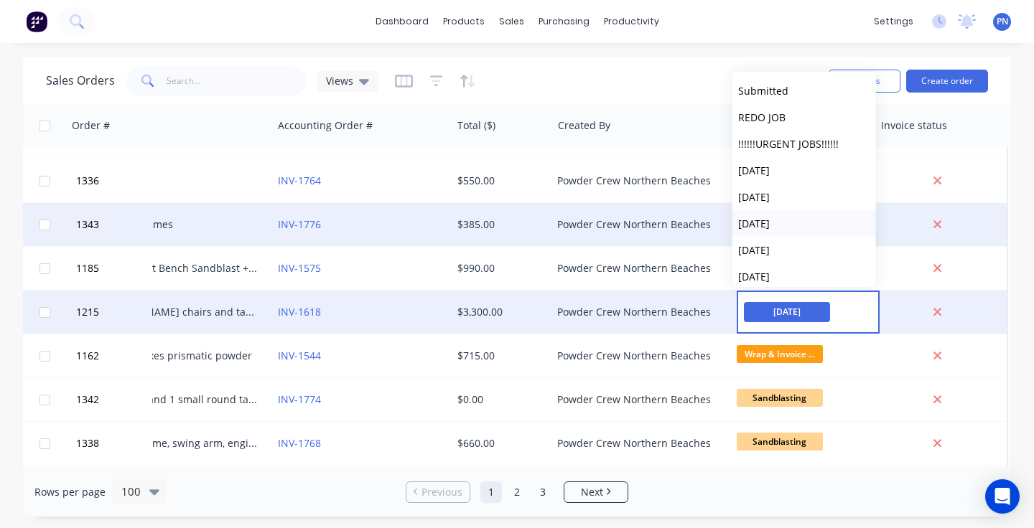
click at [767, 225] on span "[DATE]" at bounding box center [754, 224] width 32 height 14
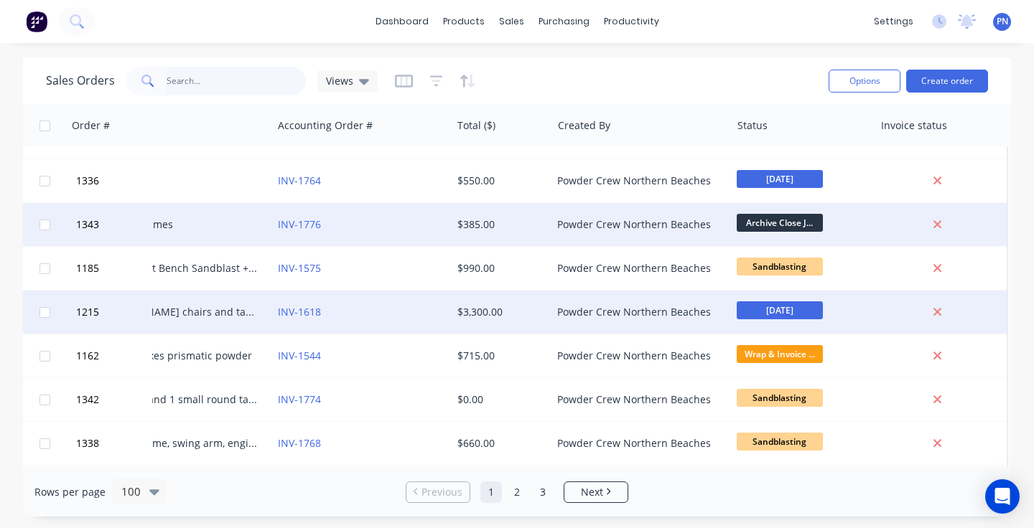
click at [258, 83] on input "text" at bounding box center [237, 81] width 140 height 29
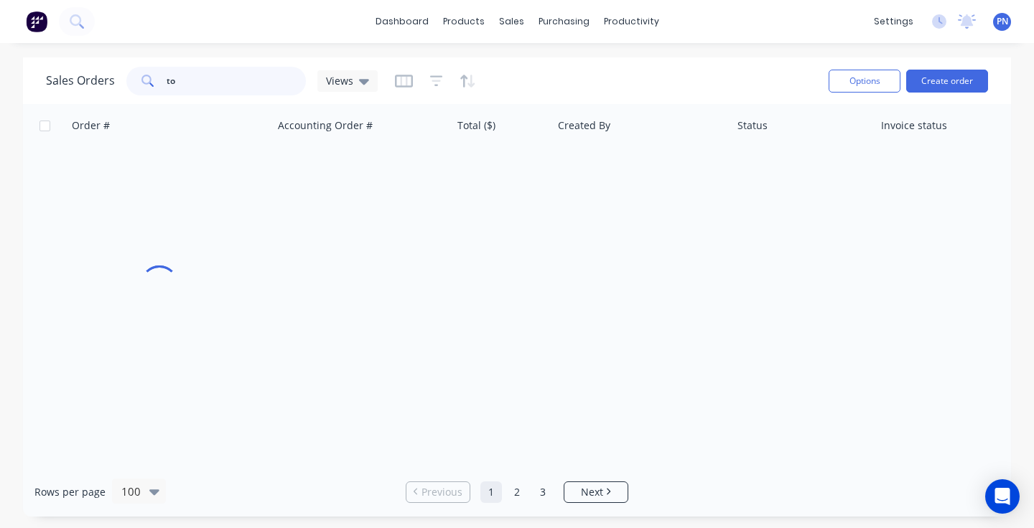
type input "t"
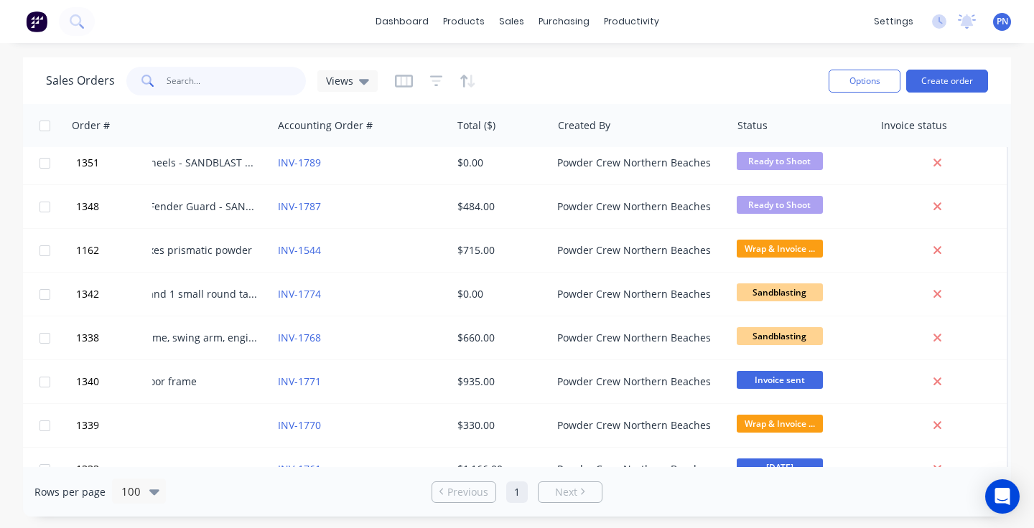
scroll to position [0, 355]
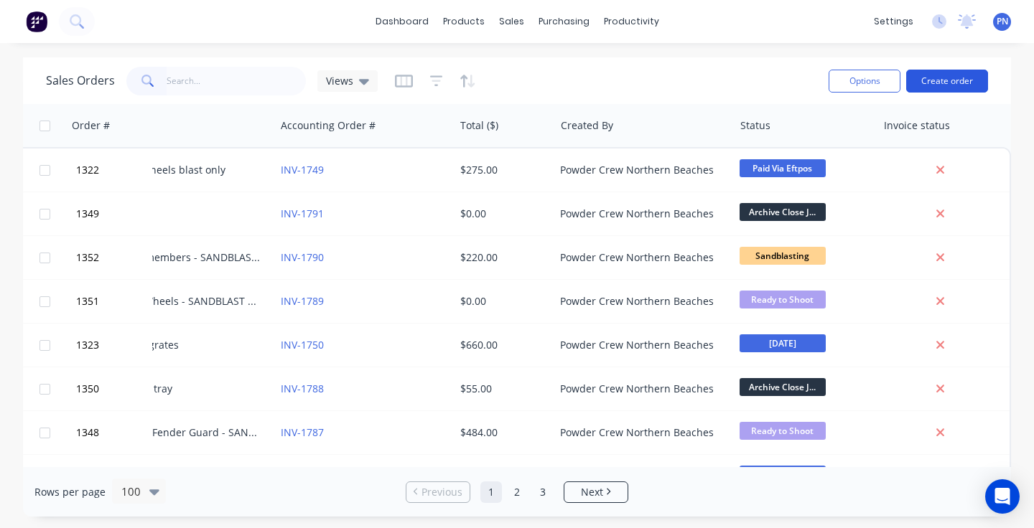
click at [948, 77] on button "Create order" at bounding box center [947, 81] width 82 height 23
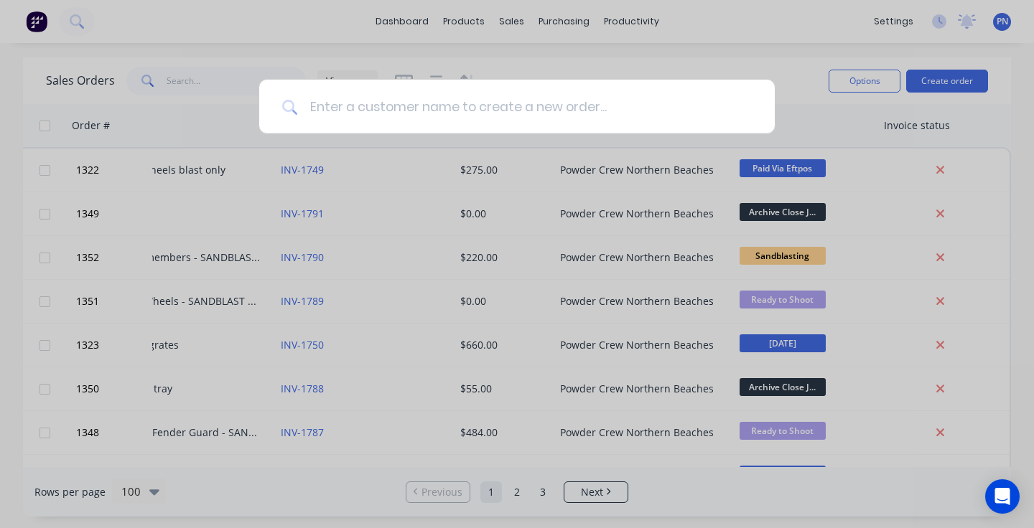
click at [554, 109] on input at bounding box center [525, 107] width 454 height 54
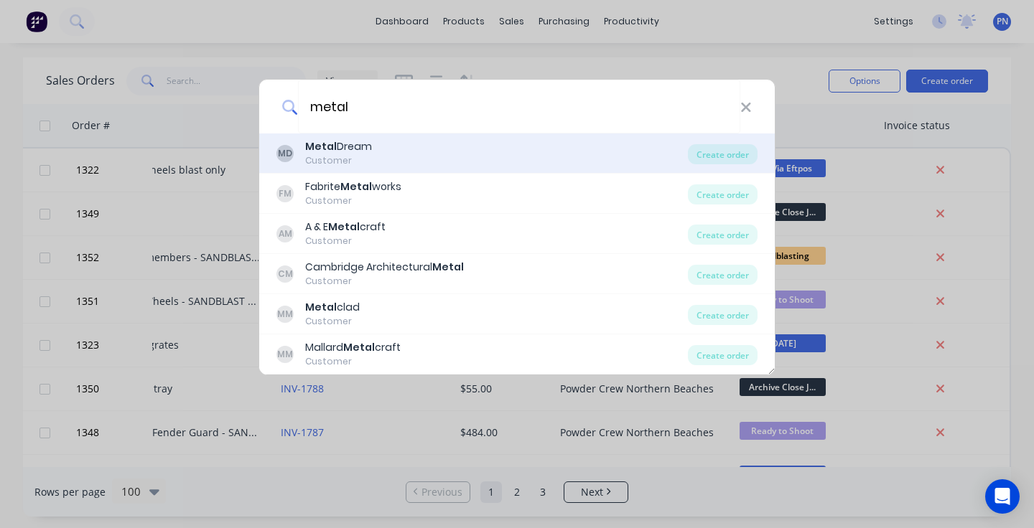
type input "metal"
click at [408, 157] on div "MD Metal Dream Customer" at bounding box center [481, 153] width 411 height 28
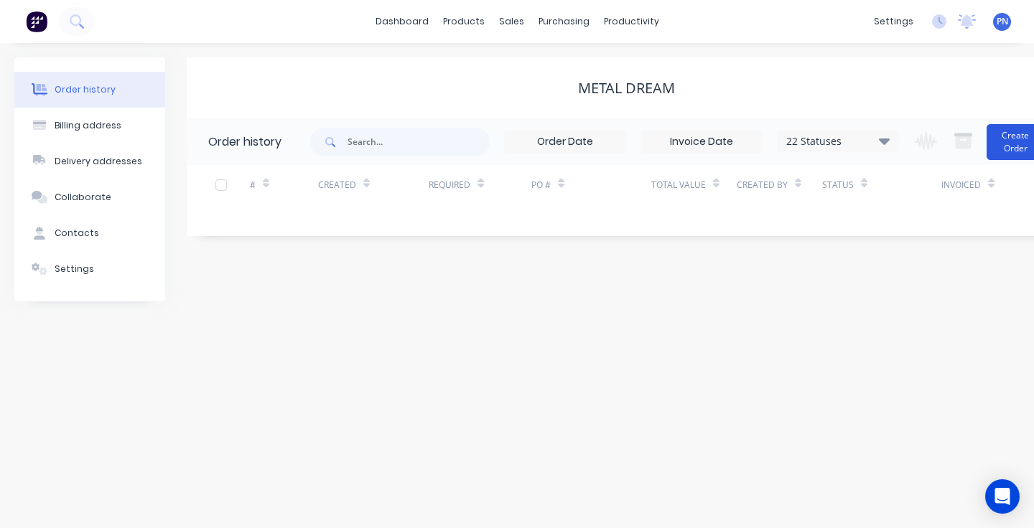
click at [1016, 141] on button "Create Order" at bounding box center [1014, 142] width 57 height 36
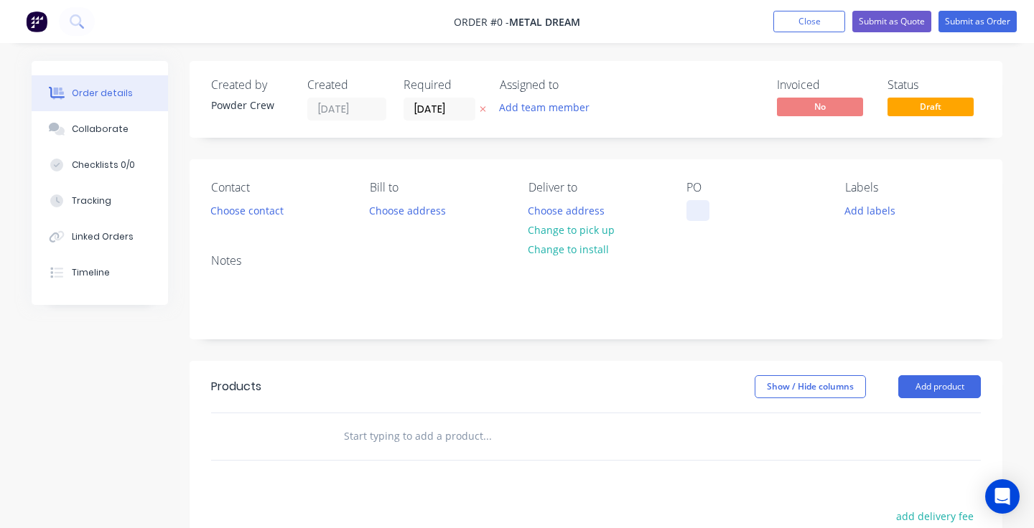
click at [706, 215] on div at bounding box center [697, 210] width 23 height 21
click at [698, 215] on div "Balustrades" at bounding box center [726, 210] width 80 height 21
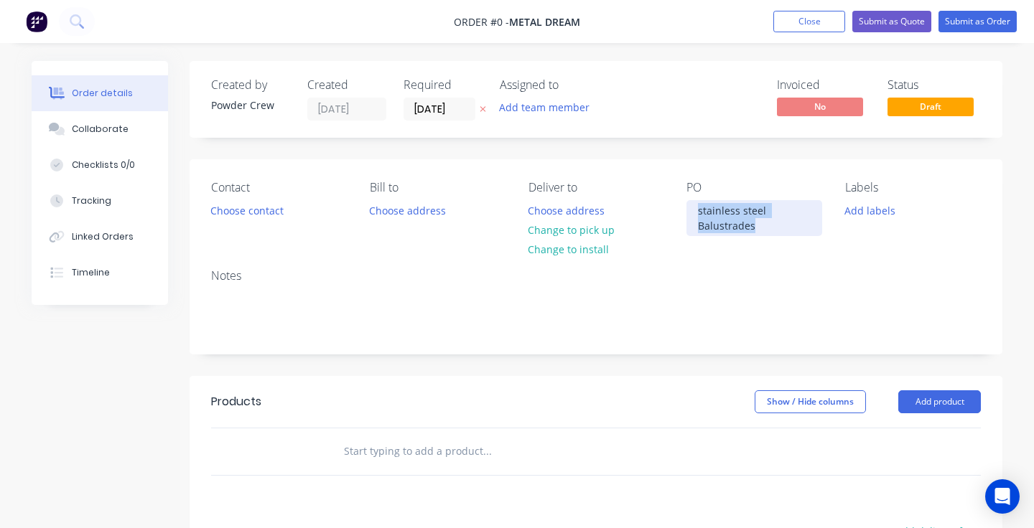
drag, startPoint x: 774, startPoint y: 229, endPoint x: 696, endPoint y: 205, distance: 82.0
click at [696, 205] on div "stainless steel Balustrades" at bounding box center [754, 218] width 136 height 36
copy div "stainless steel Balustrades"
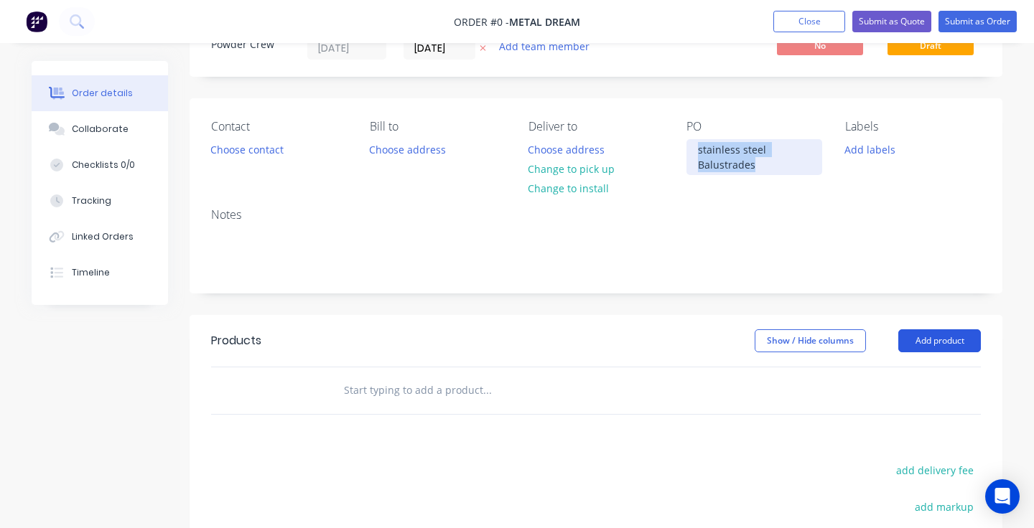
scroll to position [71, 0]
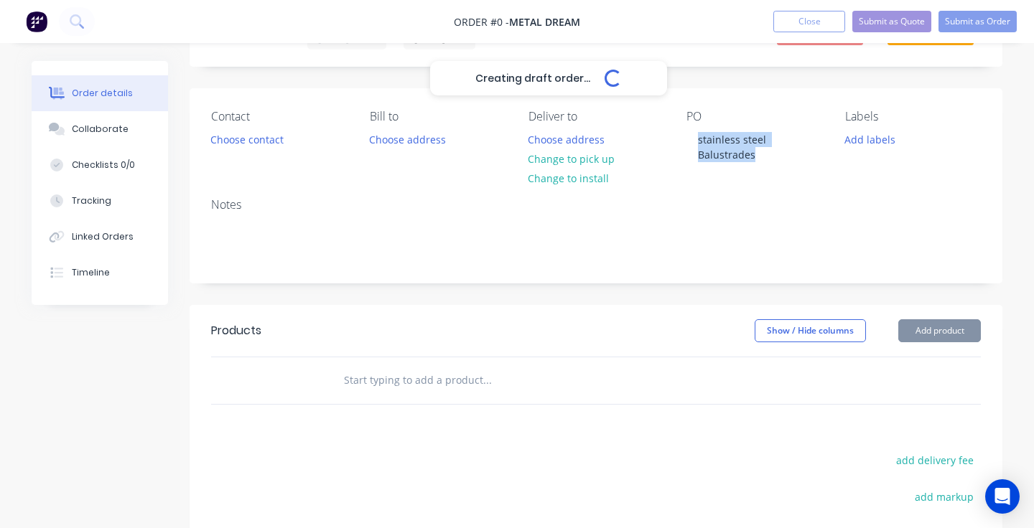
click at [946, 324] on div "Creating draft order... Loading... Order details Collaborate Checklists 0/0 Tra…" at bounding box center [516, 380] width 999 height 781
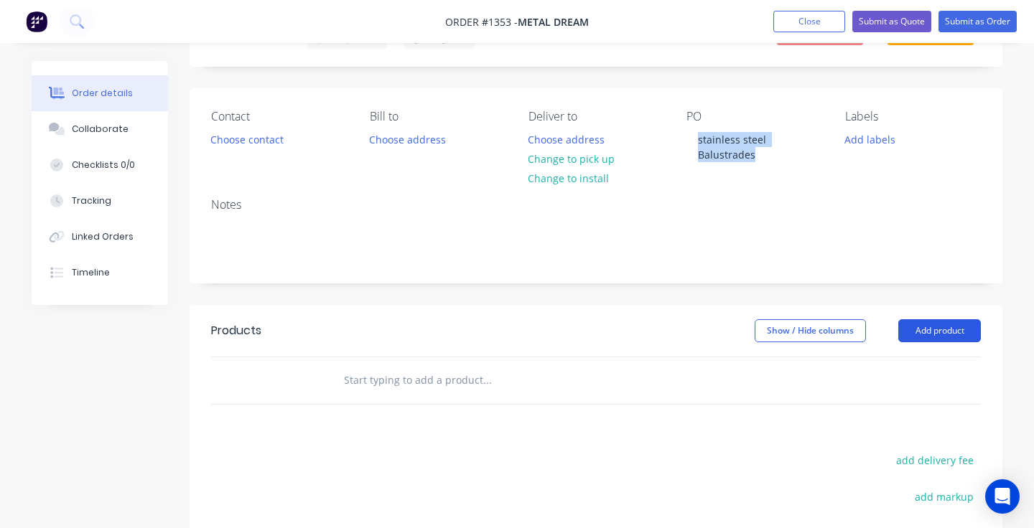
click at [939, 328] on button "Add product" at bounding box center [939, 330] width 83 height 23
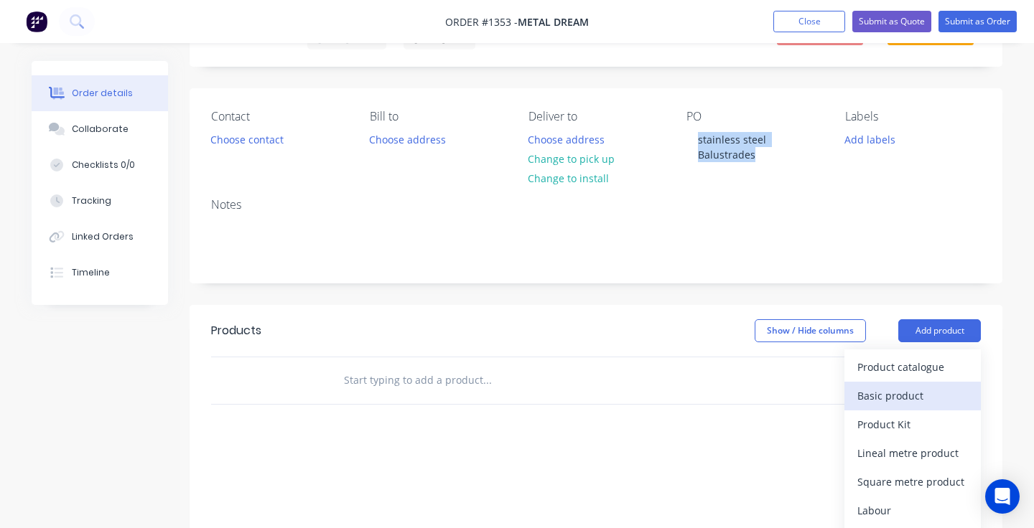
click at [904, 396] on div "Basic product" at bounding box center [912, 395] width 111 height 21
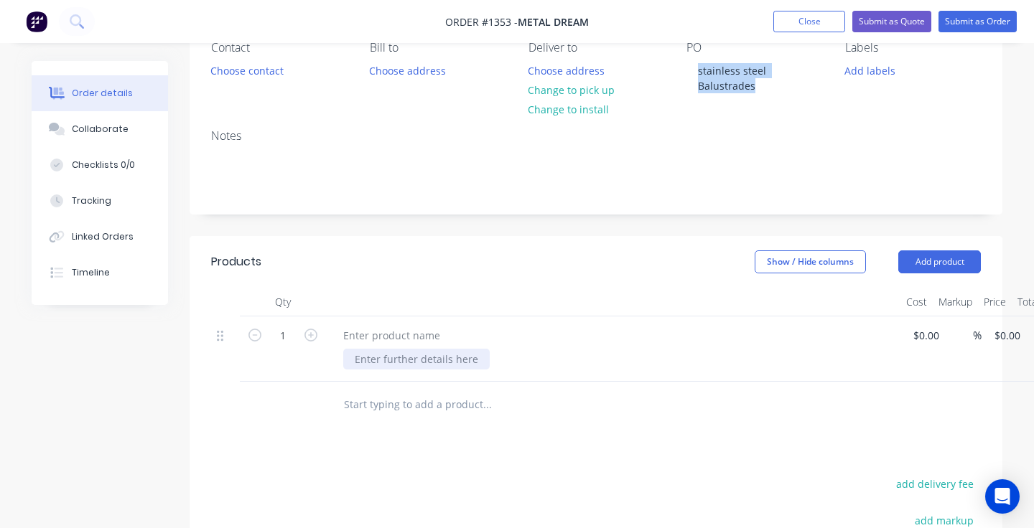
scroll to position [155, 0]
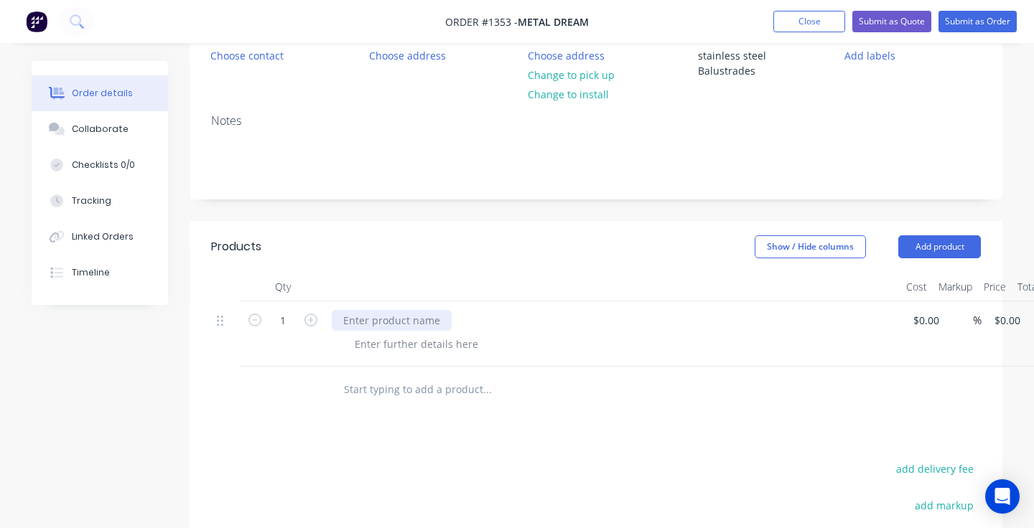
click at [411, 322] on div at bounding box center [392, 320] width 120 height 21
paste div
click at [948, 244] on button "Add product" at bounding box center [939, 246] width 83 height 23
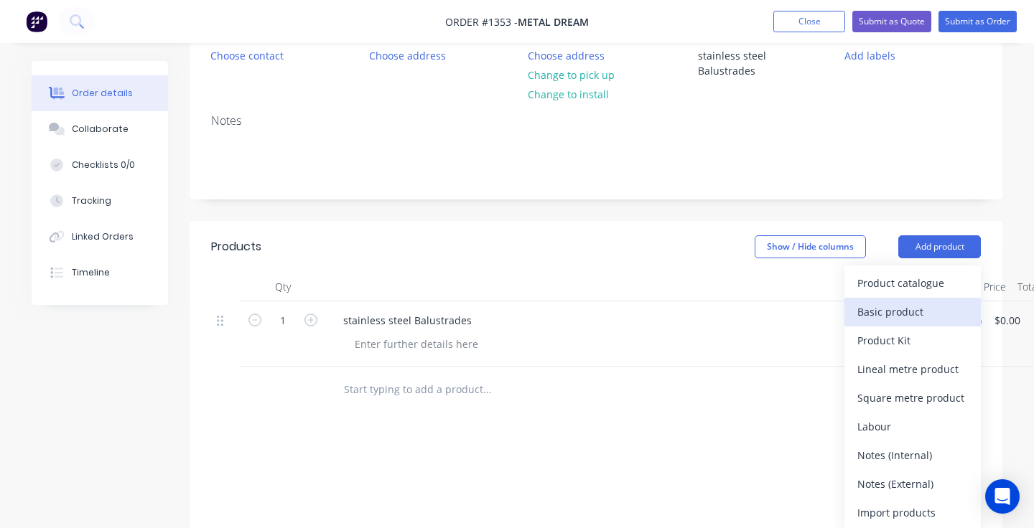
click at [928, 307] on div "Basic product" at bounding box center [912, 311] width 111 height 21
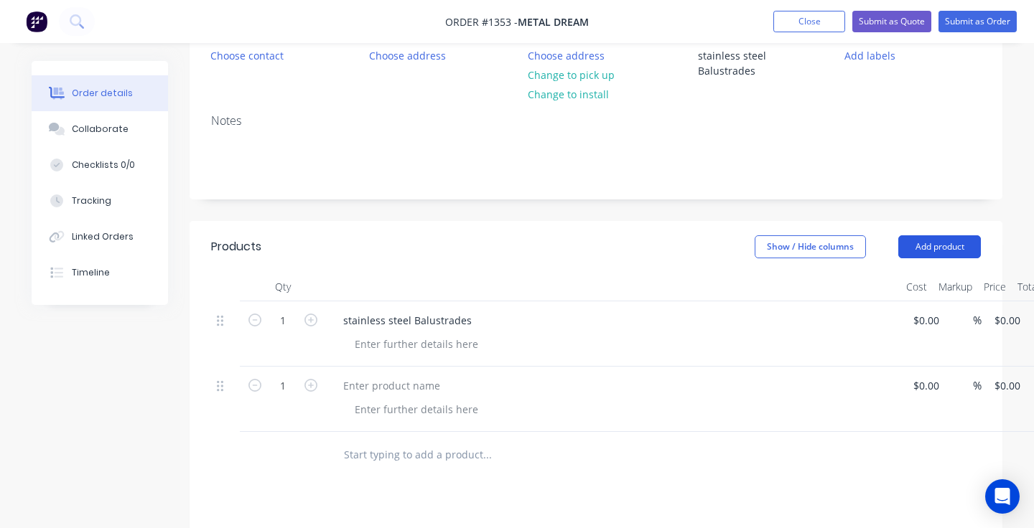
click at [954, 243] on button "Add product" at bounding box center [939, 246] width 83 height 23
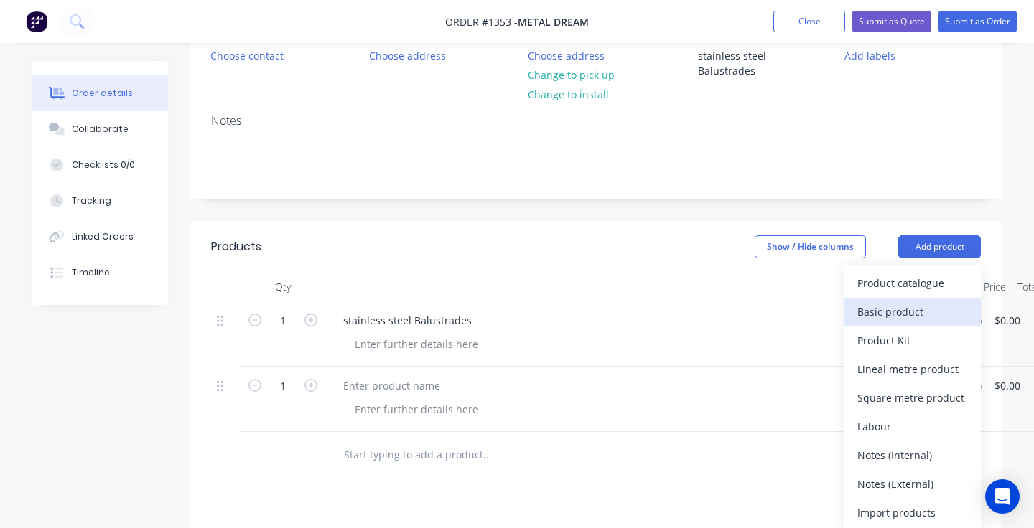
click at [920, 309] on div "Basic product" at bounding box center [912, 311] width 111 height 21
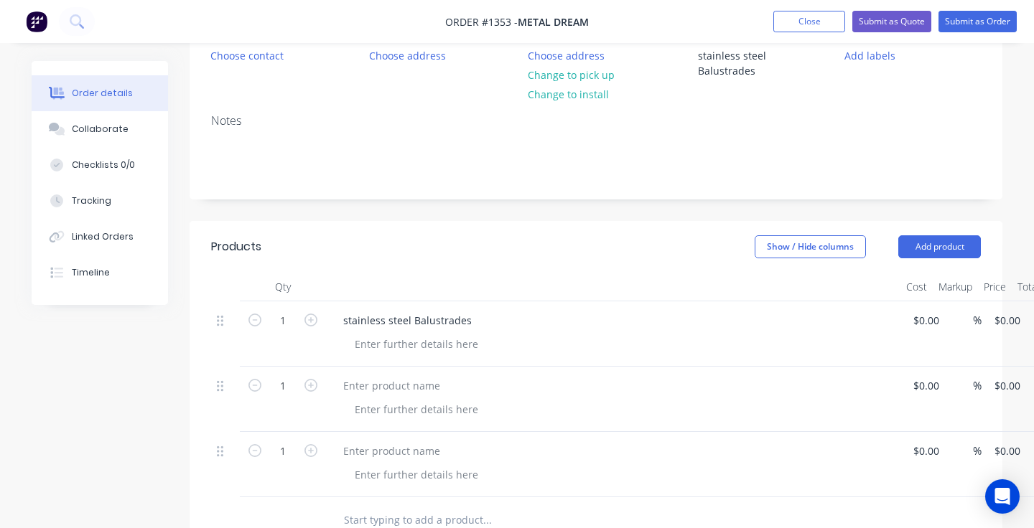
click at [481, 319] on div "stainless steel Balustrades" at bounding box center [613, 320] width 563 height 21
click at [475, 319] on div "stainless steel Balustrades" at bounding box center [407, 320] width 151 height 21
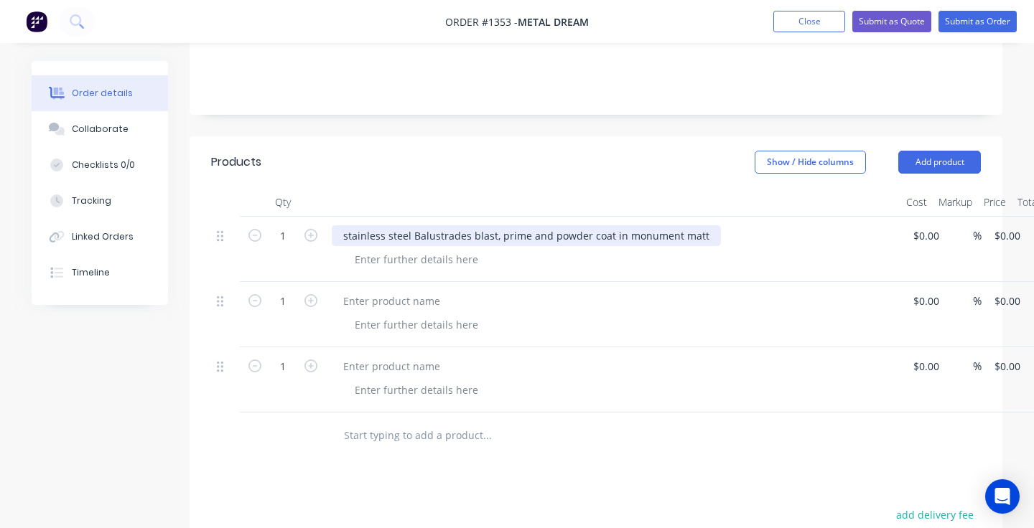
scroll to position [272, 0]
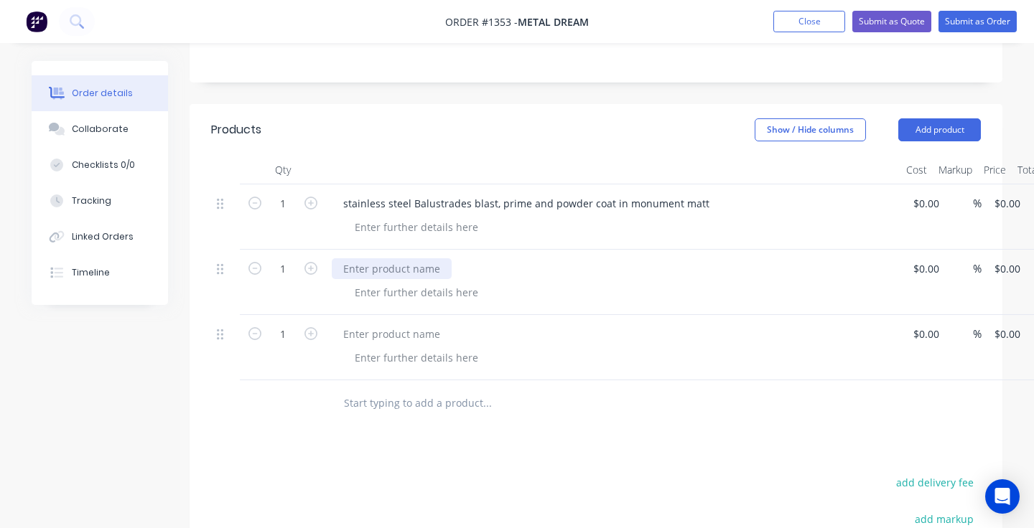
click at [394, 271] on div at bounding box center [392, 268] width 120 height 21
click at [386, 331] on div at bounding box center [392, 334] width 120 height 21
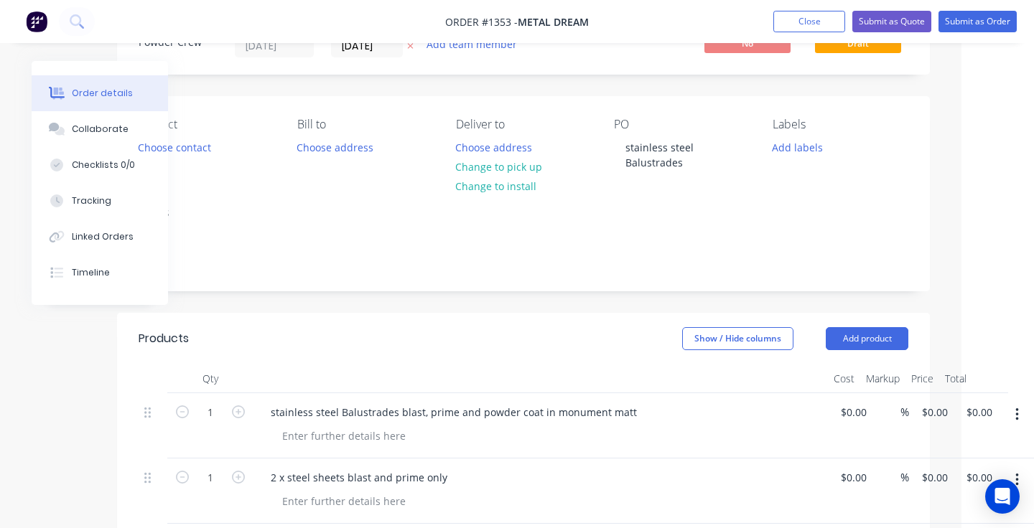
scroll to position [61, 73]
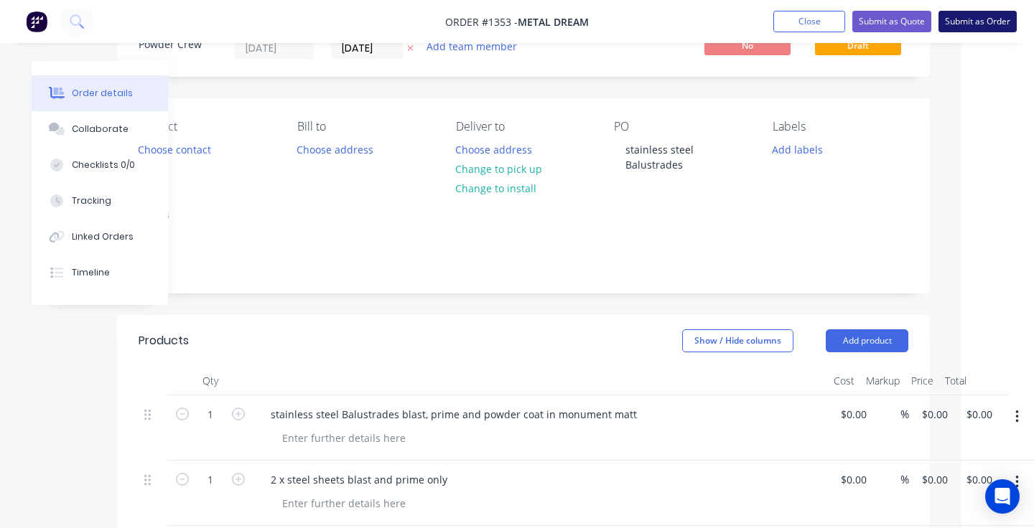
click at [972, 21] on button "Submit as Order" at bounding box center [977, 22] width 78 height 22
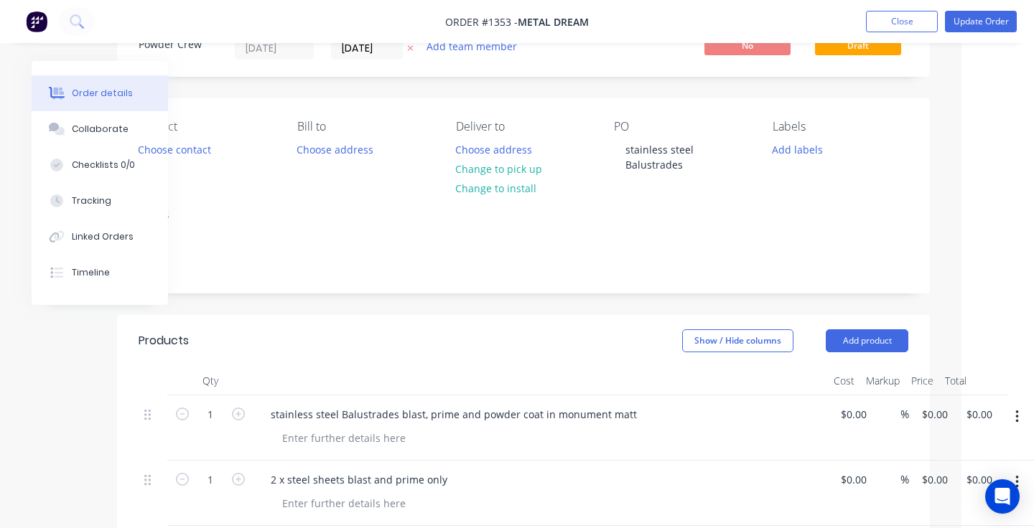
scroll to position [0, 0]
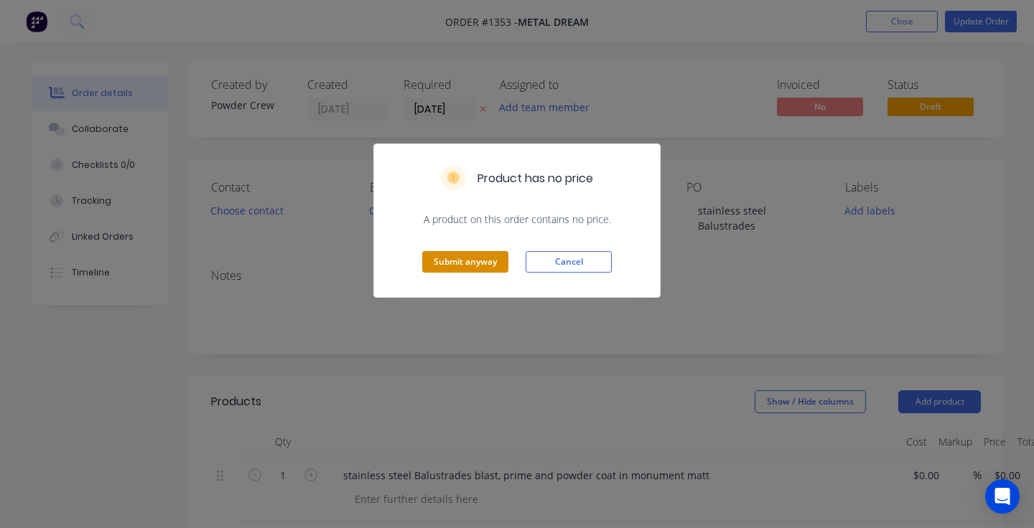
click at [470, 256] on button "Submit anyway" at bounding box center [465, 262] width 86 height 22
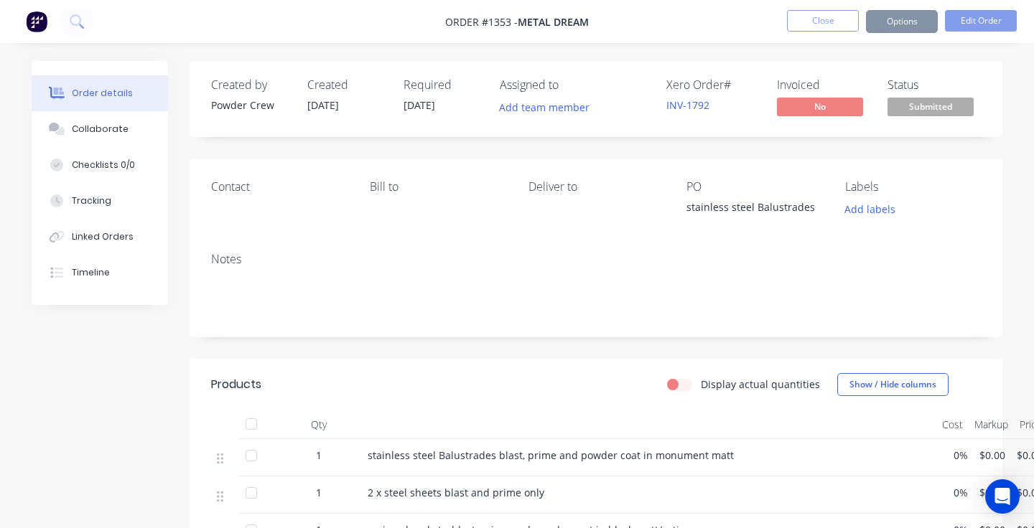
click at [946, 108] on span "Submitted" at bounding box center [930, 107] width 86 height 18
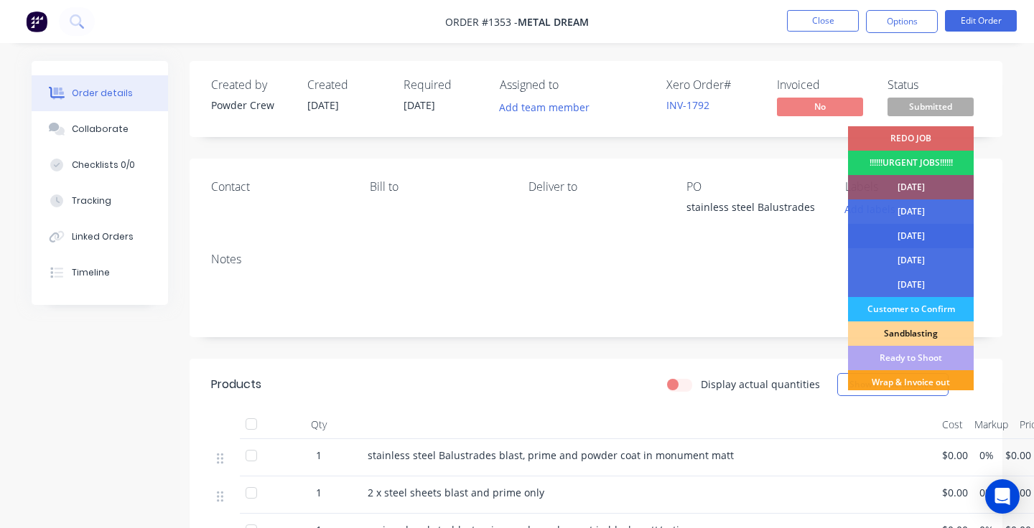
click at [919, 230] on div "[DATE]" at bounding box center [911, 236] width 126 height 24
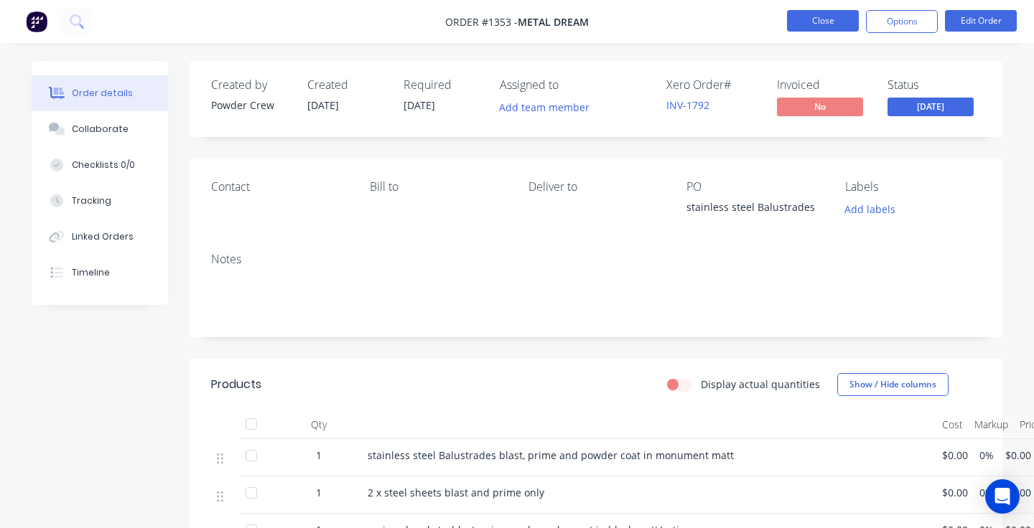
click at [827, 17] on button "Close" at bounding box center [823, 21] width 72 height 22
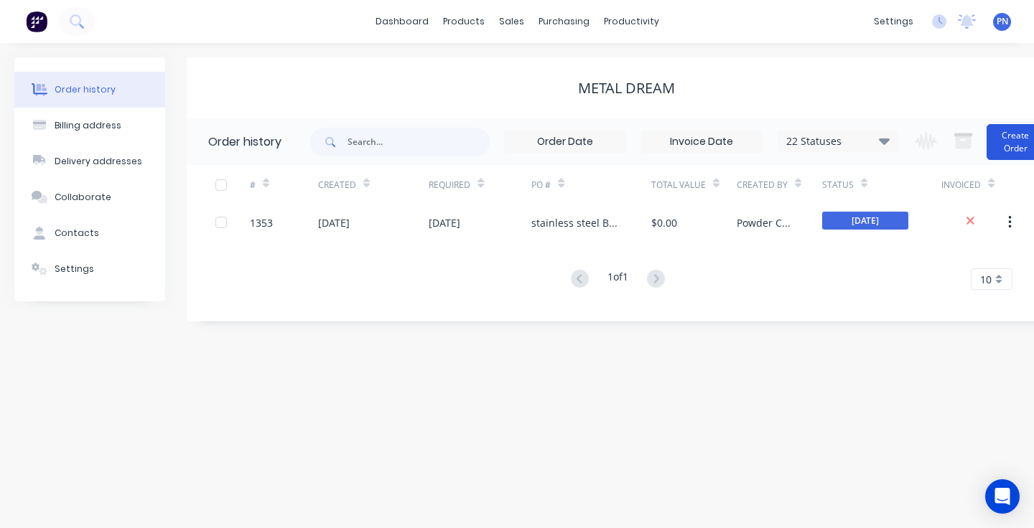
click at [1009, 144] on button "Create Order" at bounding box center [1014, 142] width 57 height 36
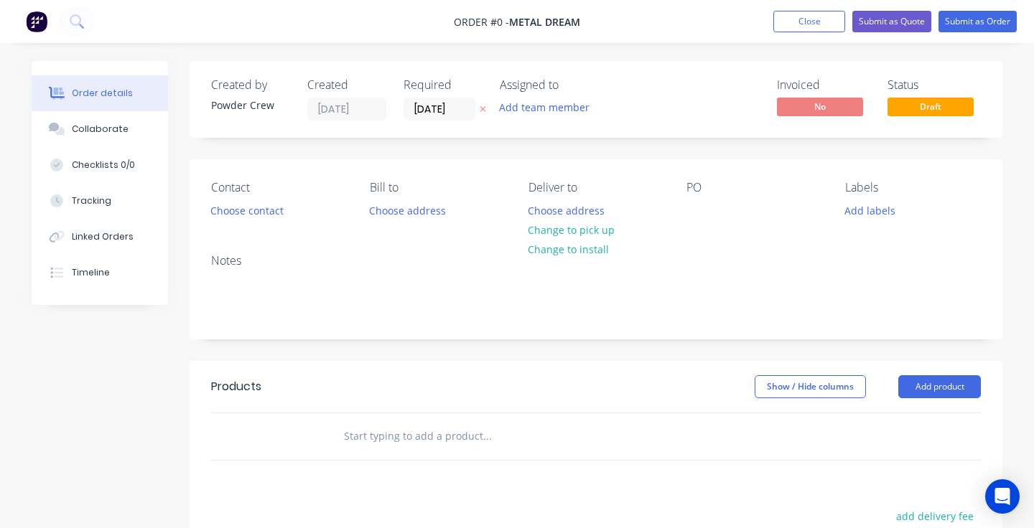
click at [710, 214] on div "PO" at bounding box center [754, 201] width 136 height 40
click at [702, 212] on div at bounding box center [697, 210] width 23 height 21
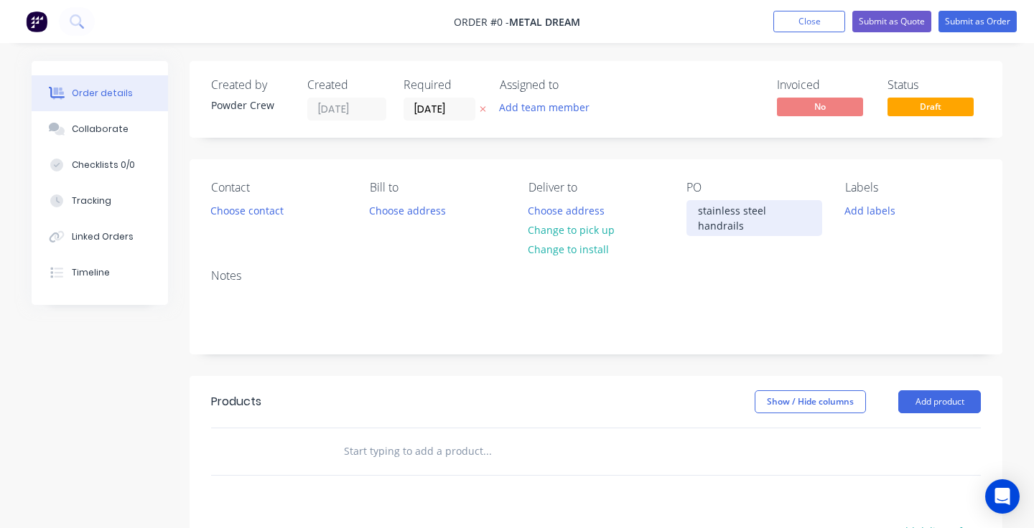
click at [716, 209] on div "stainless steel handrails" at bounding box center [754, 218] width 136 height 36
copy div "stainless steel handrails"
click at [932, 391] on button "Add product" at bounding box center [939, 402] width 83 height 23
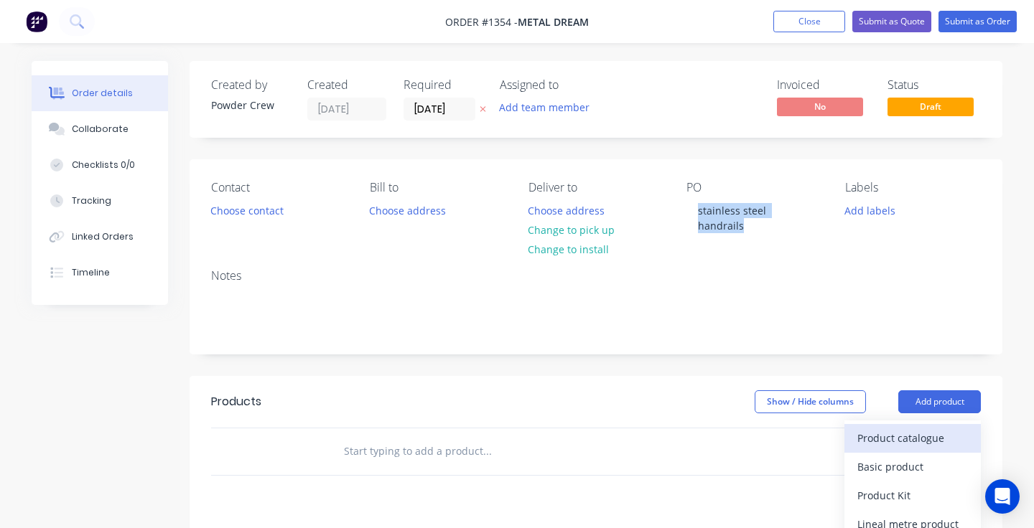
click at [910, 428] on div "Product catalogue" at bounding box center [912, 438] width 111 height 21
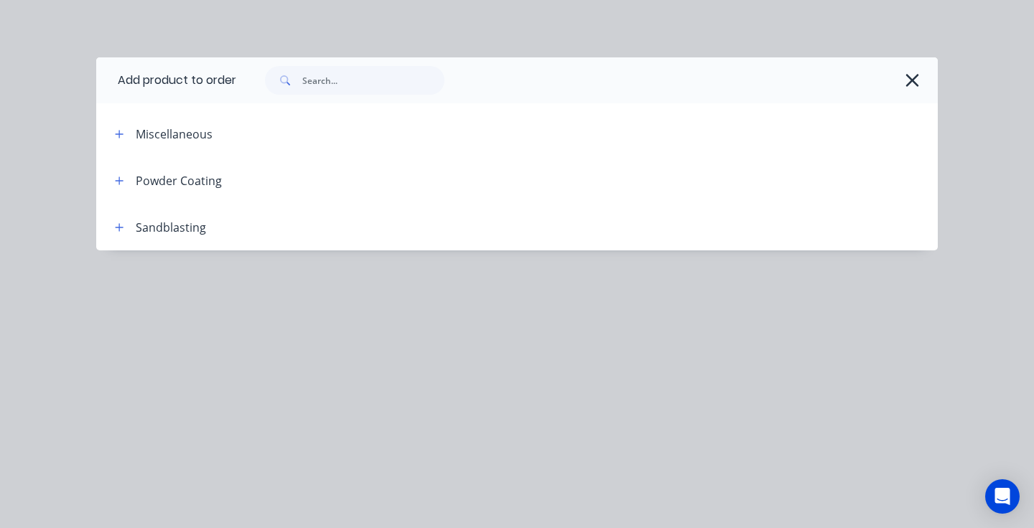
scroll to position [60, 0]
click at [909, 79] on icon "button" at bounding box center [911, 80] width 13 height 13
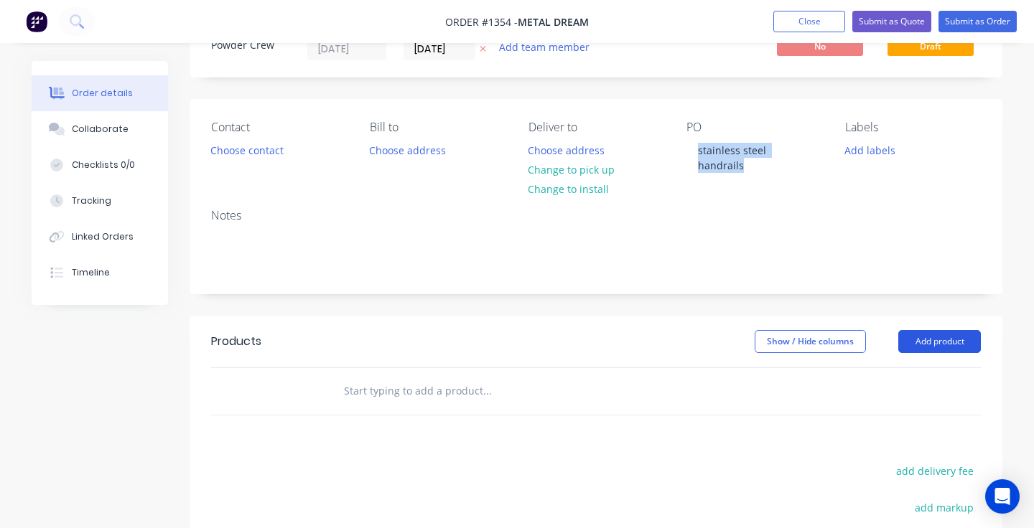
click at [947, 330] on button "Add product" at bounding box center [939, 341] width 83 height 23
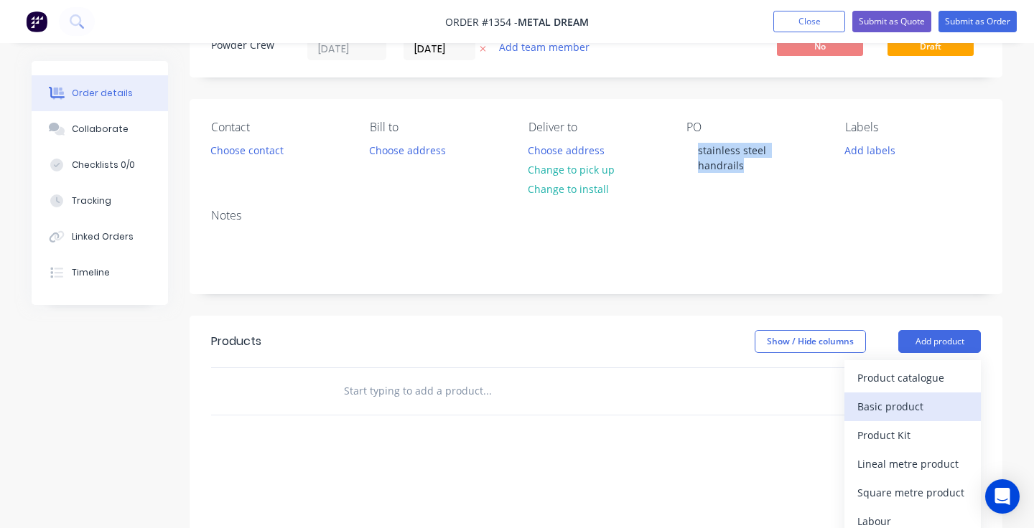
click at [900, 396] on div "Basic product" at bounding box center [912, 406] width 111 height 21
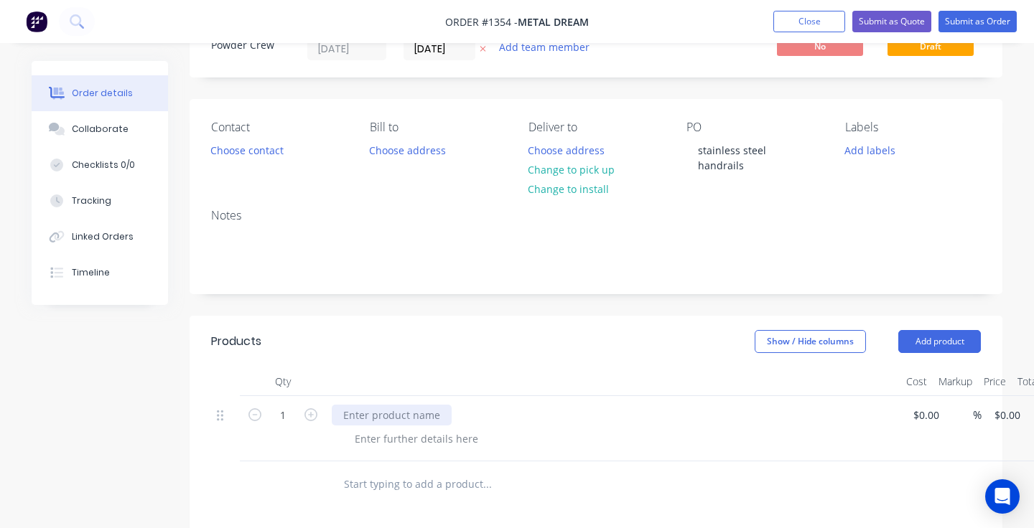
click at [423, 405] on div at bounding box center [392, 415] width 120 height 21
paste div
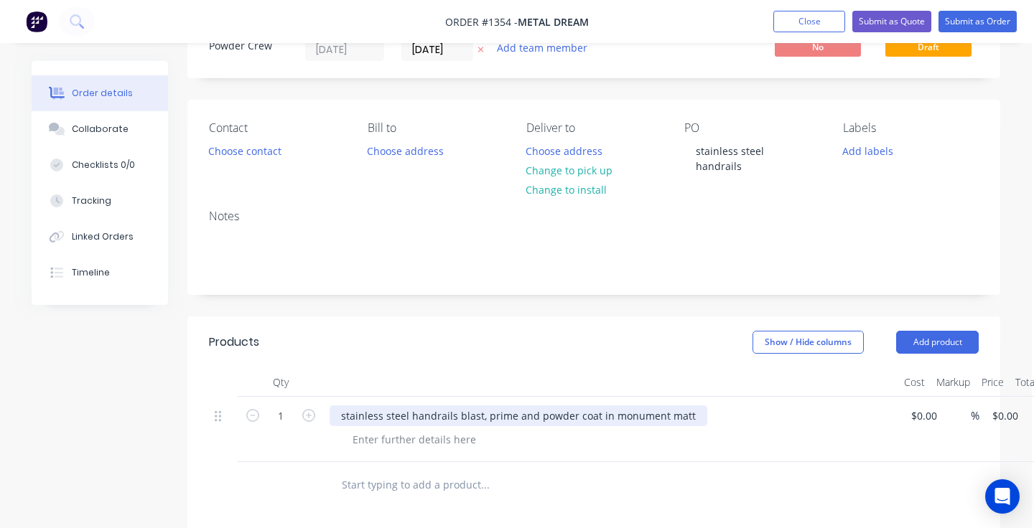
scroll to position [60, 4]
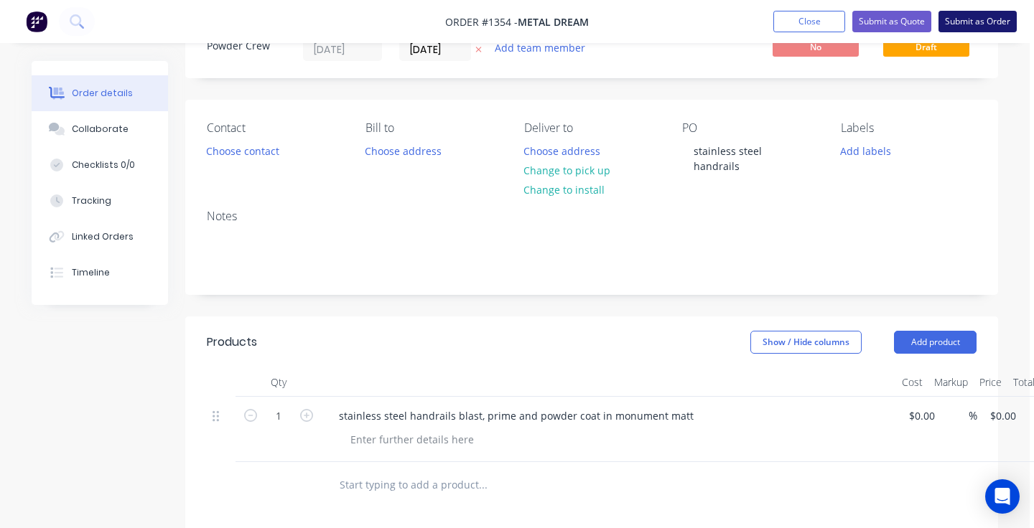
click at [973, 19] on button "Submit as Order" at bounding box center [977, 22] width 78 height 22
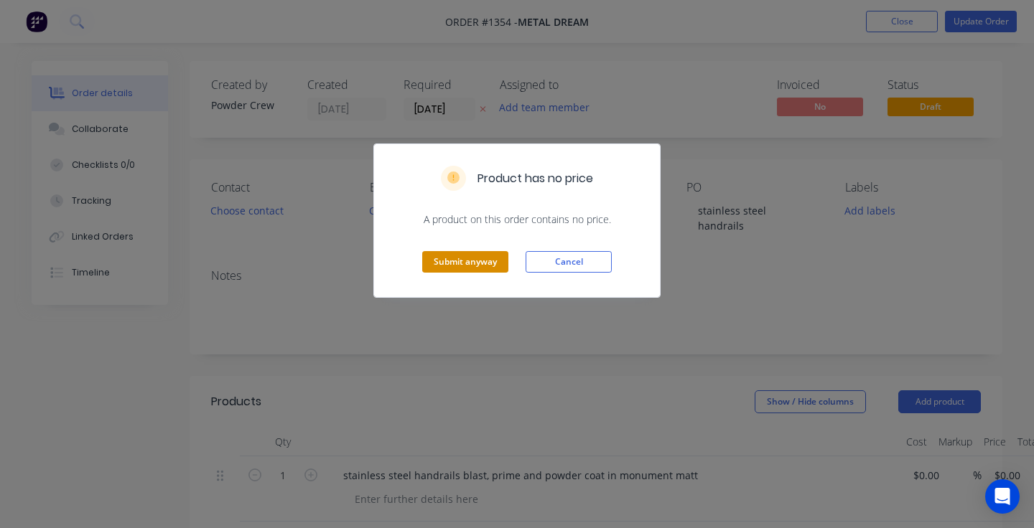
click at [454, 270] on button "Submit anyway" at bounding box center [465, 262] width 86 height 22
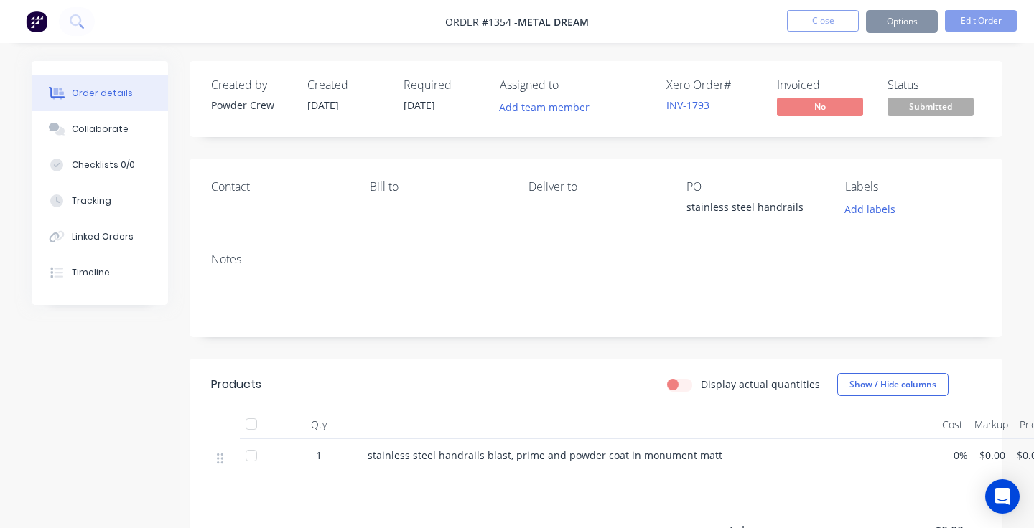
click at [930, 106] on span "Submitted" at bounding box center [930, 107] width 86 height 18
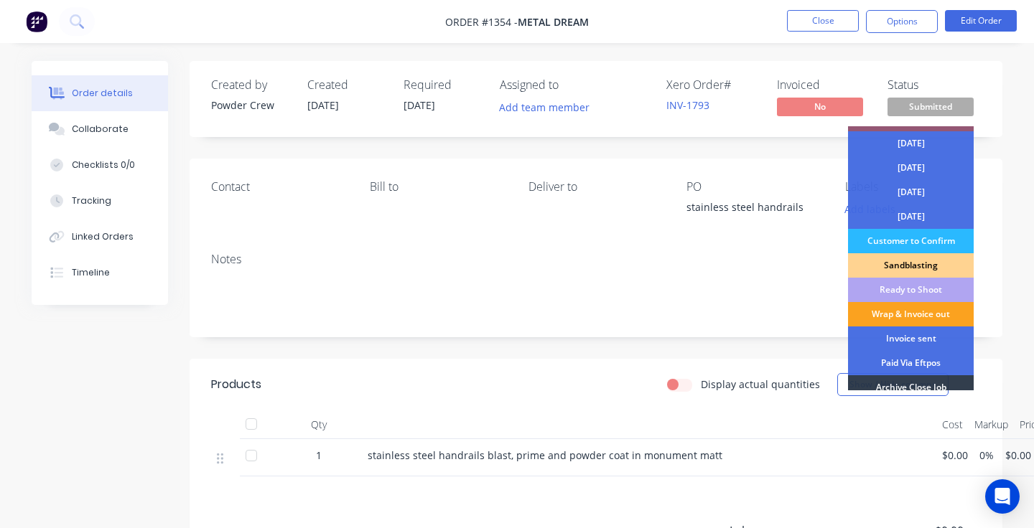
scroll to position [78, 0]
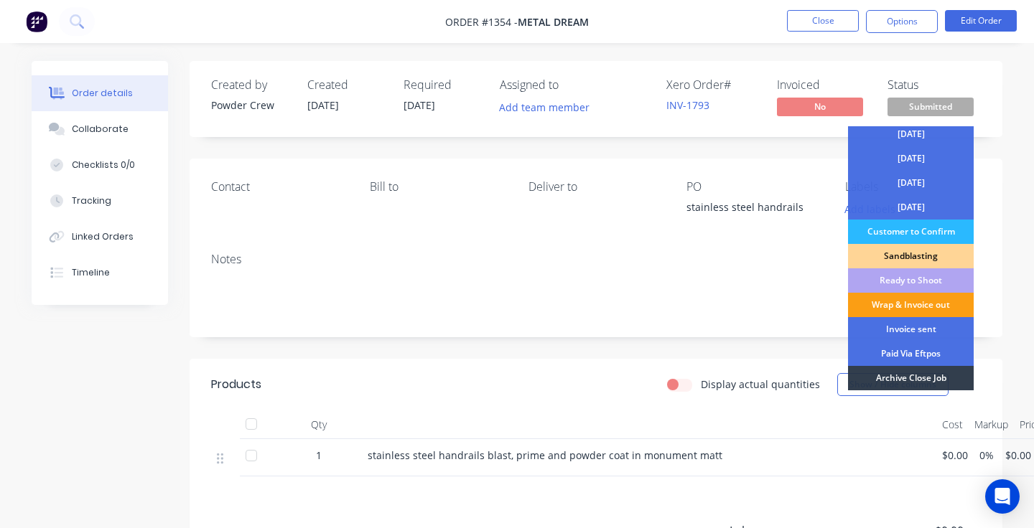
click at [915, 307] on div "Wrap & Invoice out" at bounding box center [911, 305] width 126 height 24
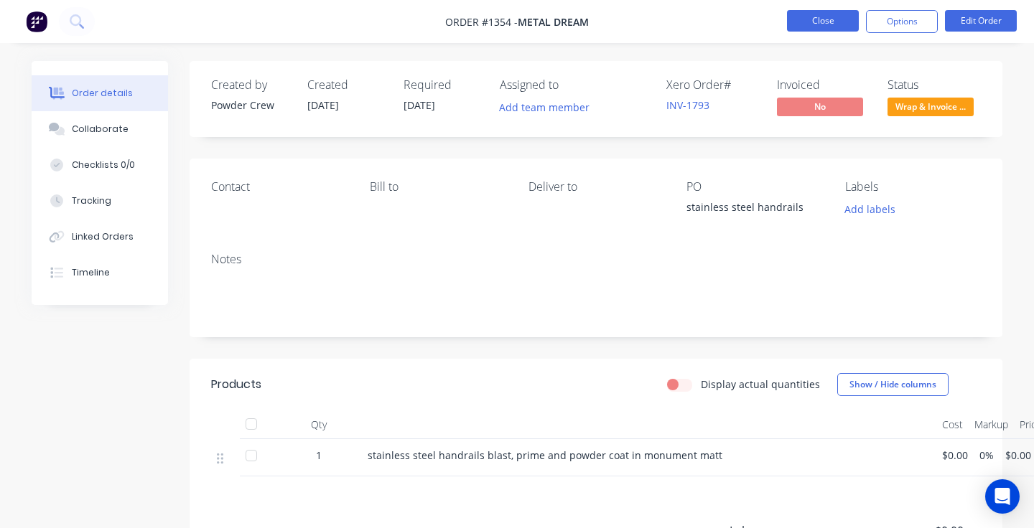
click at [833, 16] on button "Close" at bounding box center [823, 21] width 72 height 22
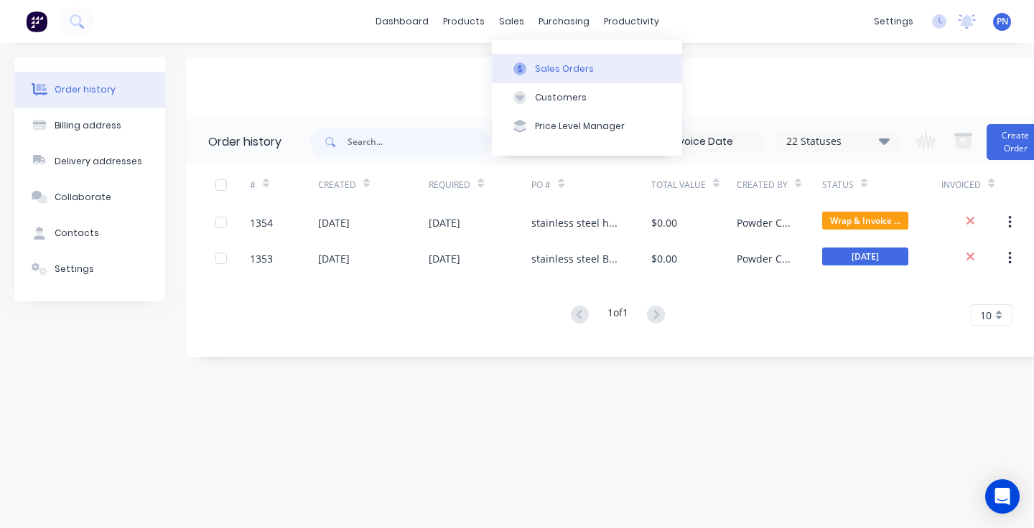
click at [568, 60] on button "Sales Orders" at bounding box center [587, 68] width 190 height 29
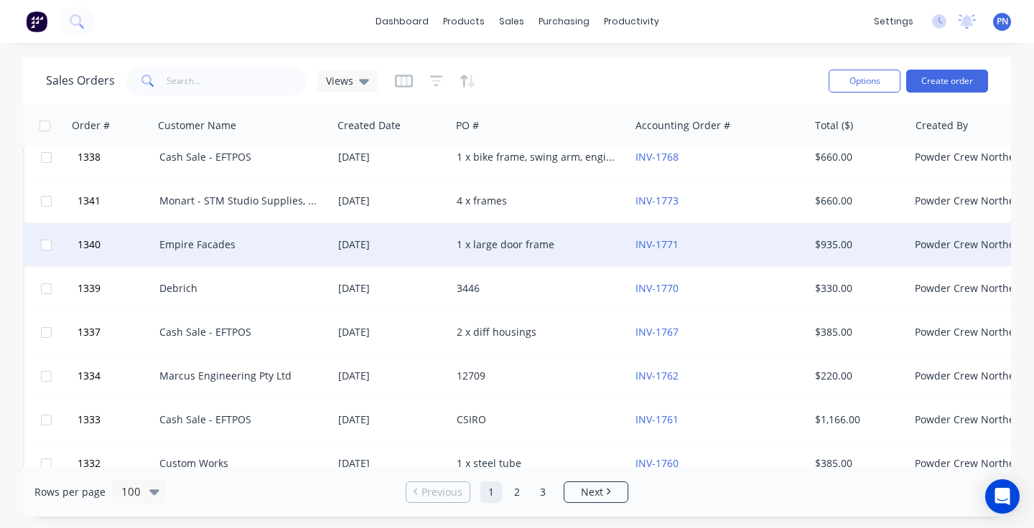
scroll to position [845, 0]
click at [650, 245] on link "INV-1771" at bounding box center [656, 245] width 43 height 14
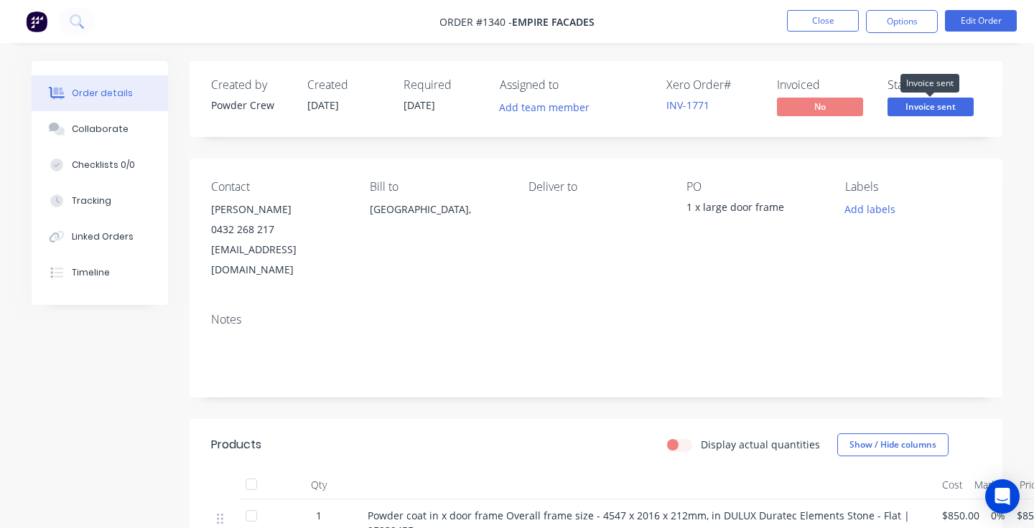
click at [935, 106] on span "Invoice sent" at bounding box center [930, 107] width 86 height 18
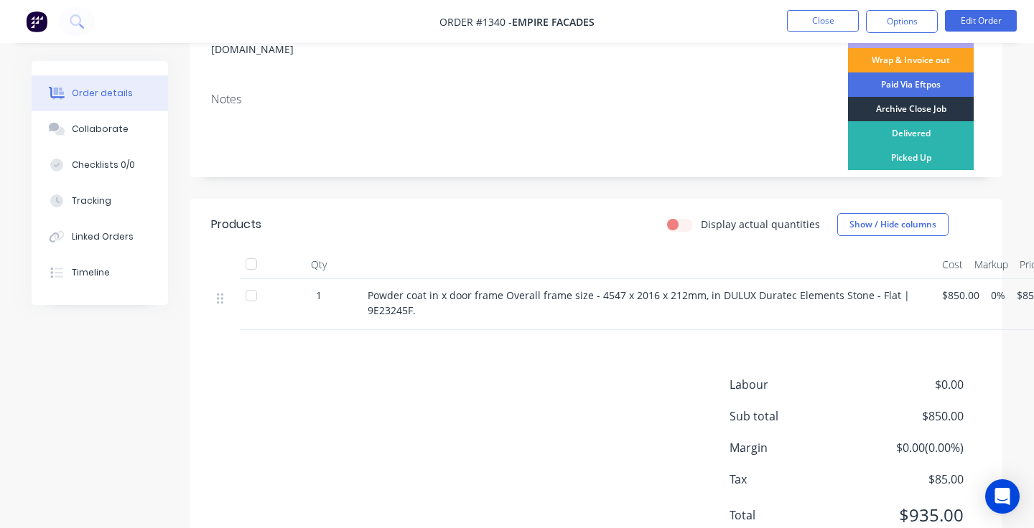
scroll to position [126, 0]
click at [904, 109] on div "Archive Close Job" at bounding box center [911, 109] width 126 height 24
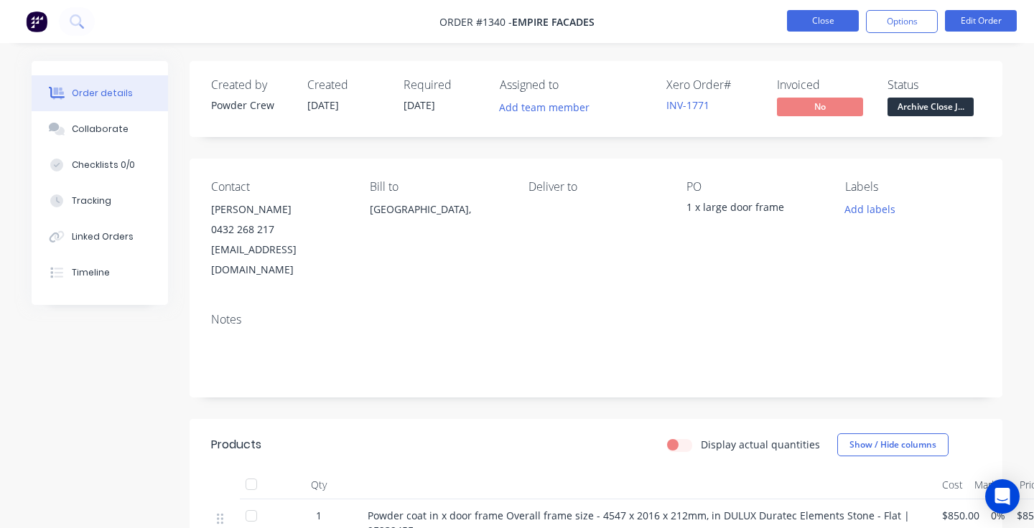
click at [815, 21] on button "Close" at bounding box center [823, 21] width 72 height 22
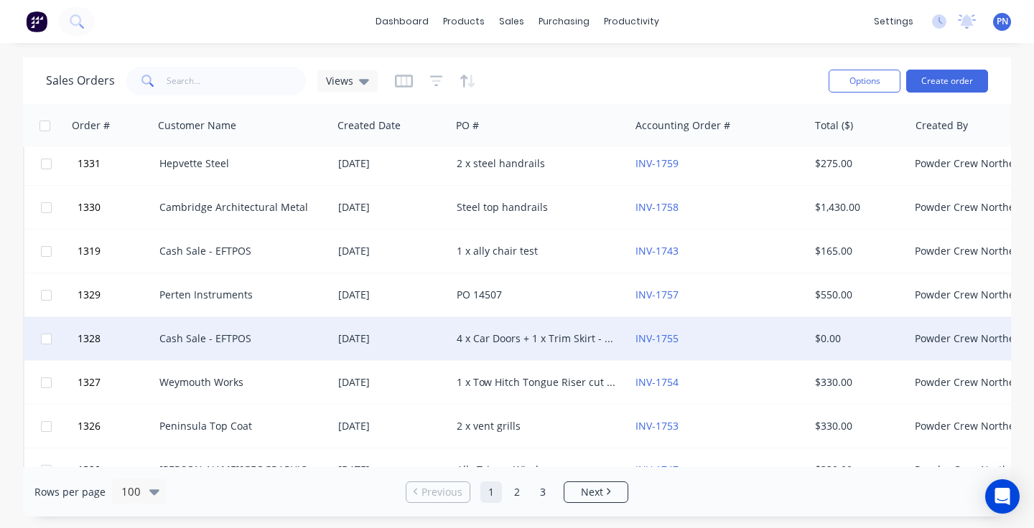
scroll to position [1181, 0]
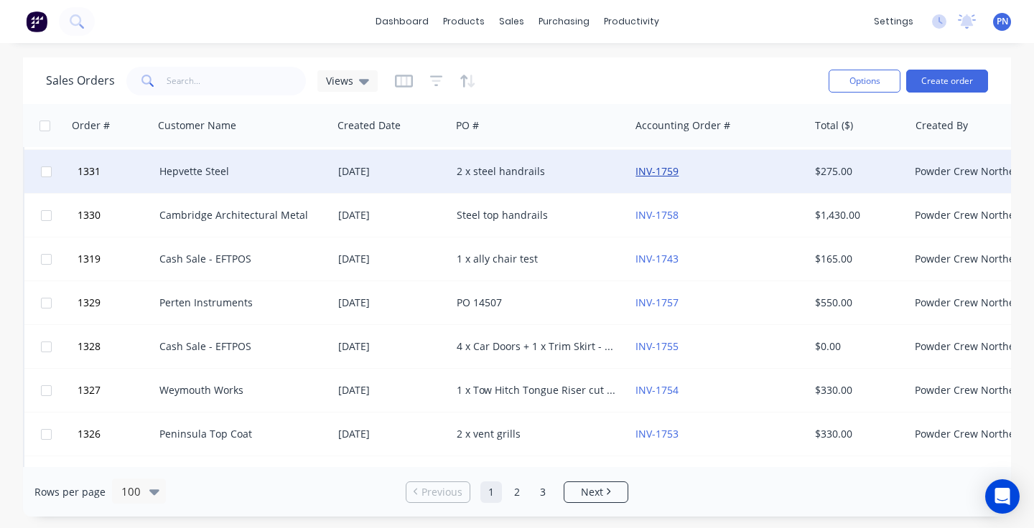
click at [647, 172] on link "INV-1759" at bounding box center [656, 171] width 43 height 14
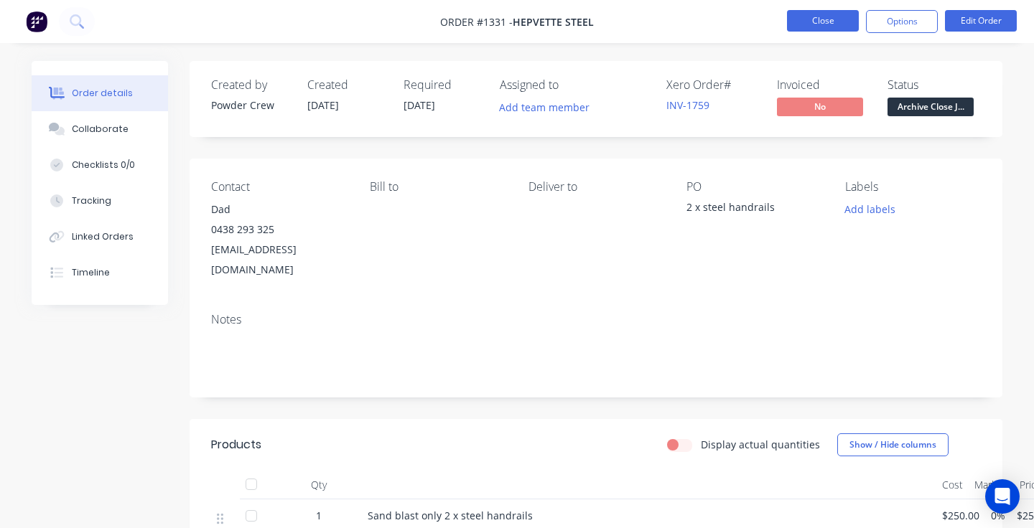
click at [818, 22] on button "Close" at bounding box center [823, 21] width 72 height 22
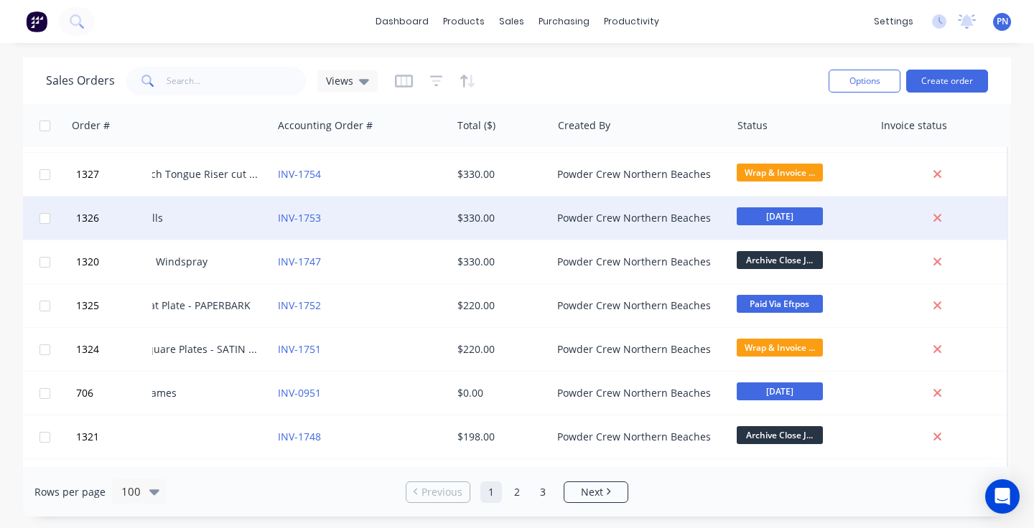
scroll to position [1397, 362]
click at [781, 212] on span "[DATE]" at bounding box center [779, 216] width 86 height 18
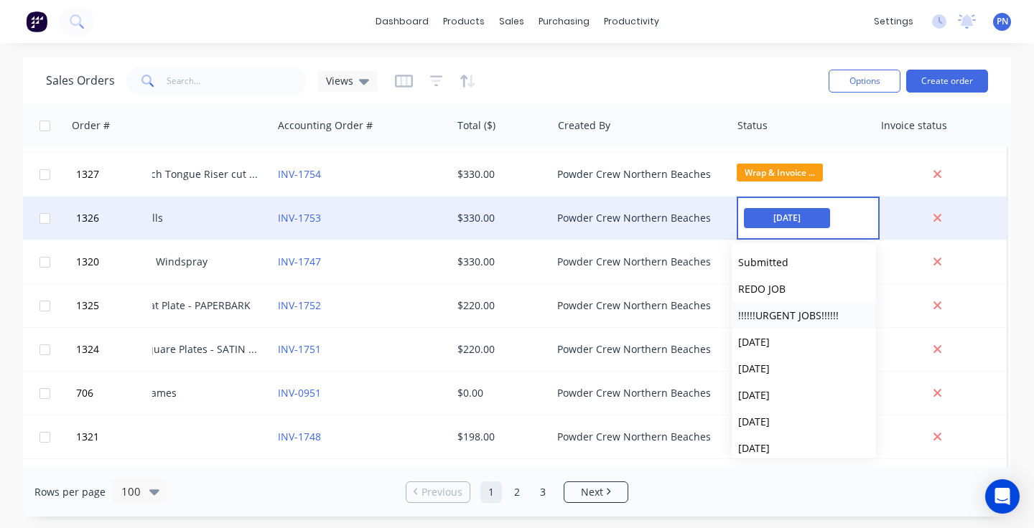
scroll to position [40, 0]
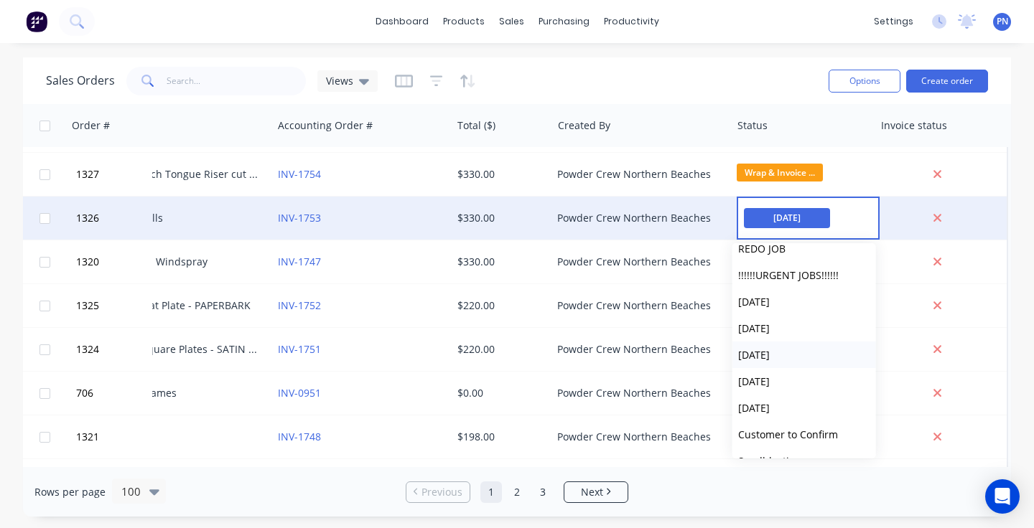
click at [777, 345] on button "[DATE]" at bounding box center [804, 355] width 144 height 27
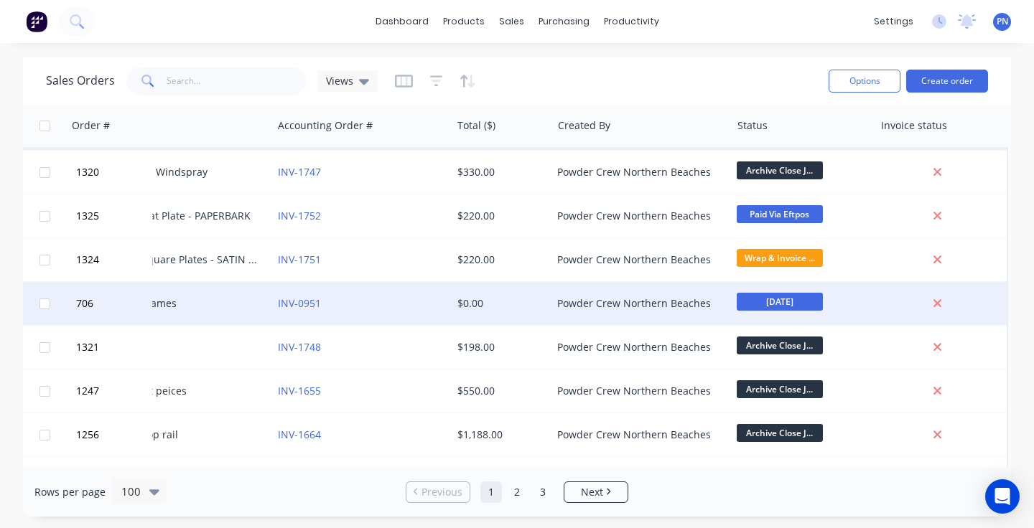
scroll to position [1487, 362]
click at [754, 299] on span "[DATE]" at bounding box center [779, 302] width 86 height 18
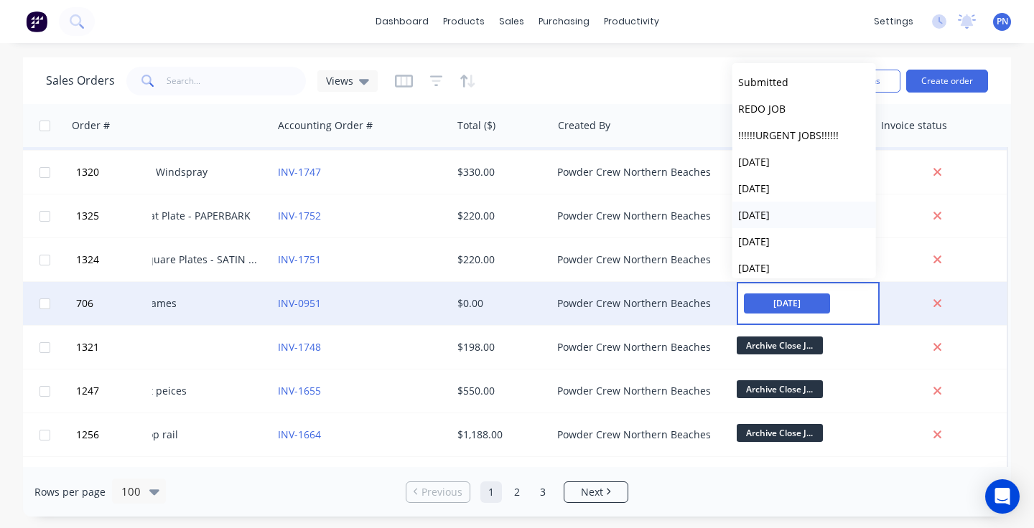
click at [770, 210] on span "[DATE]" at bounding box center [754, 215] width 32 height 14
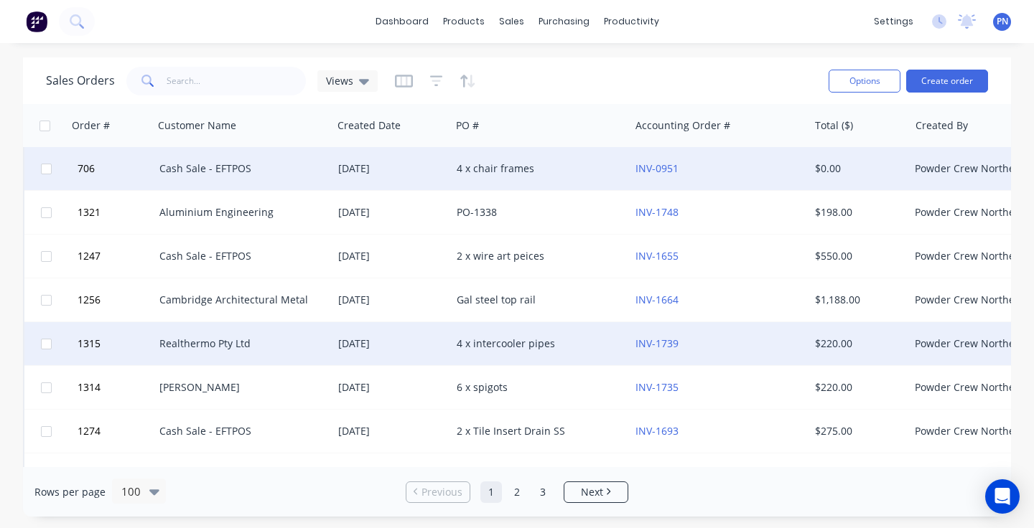
scroll to position [1622, 0]
click at [644, 343] on link "INV-1739" at bounding box center [656, 344] width 43 height 14
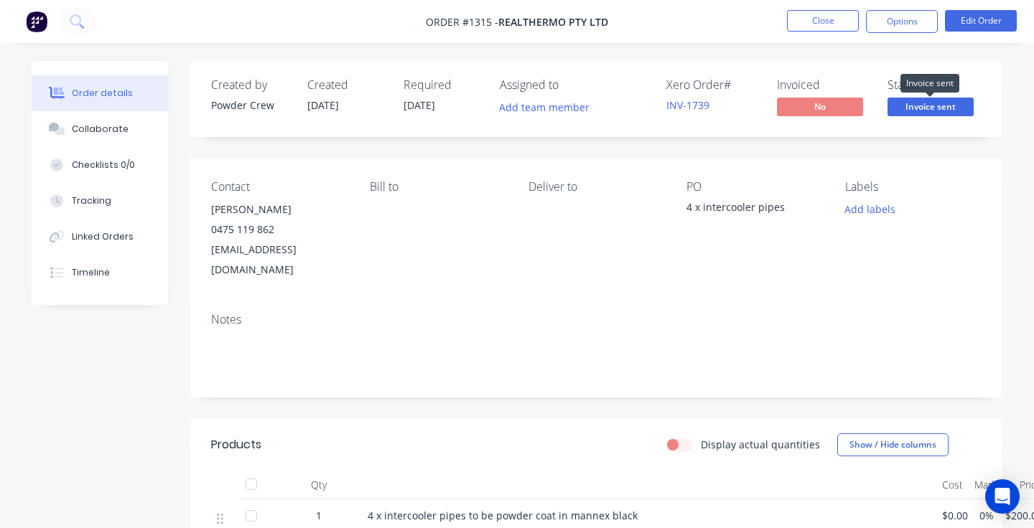
click at [917, 110] on span "Invoice sent" at bounding box center [930, 107] width 86 height 18
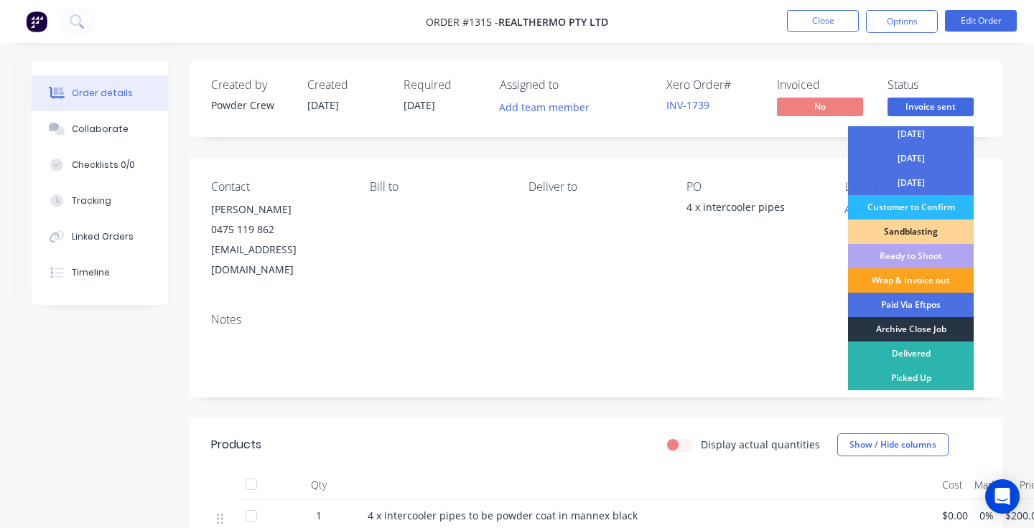
scroll to position [126, 0]
click at [912, 330] on div "Archive Close Job" at bounding box center [911, 329] width 126 height 24
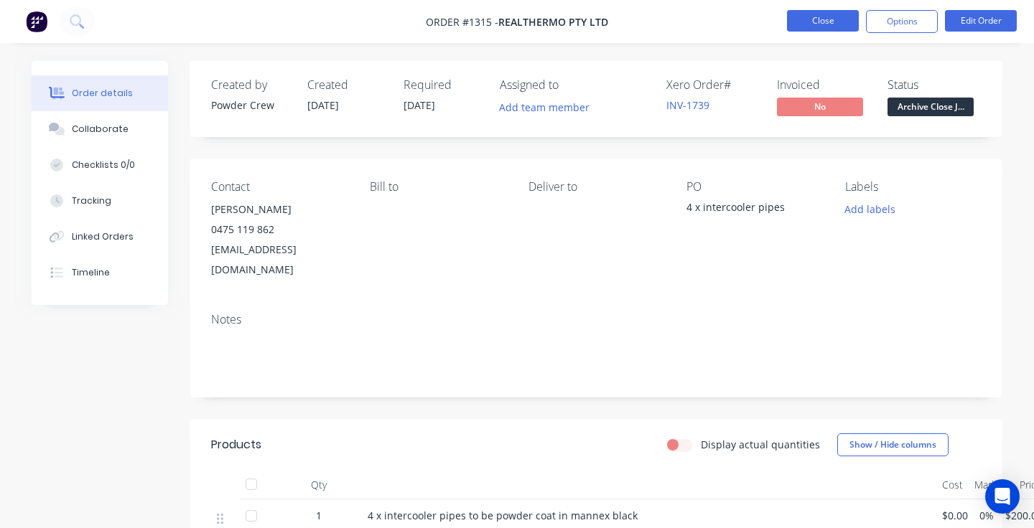
click at [820, 22] on button "Close" at bounding box center [823, 21] width 72 height 22
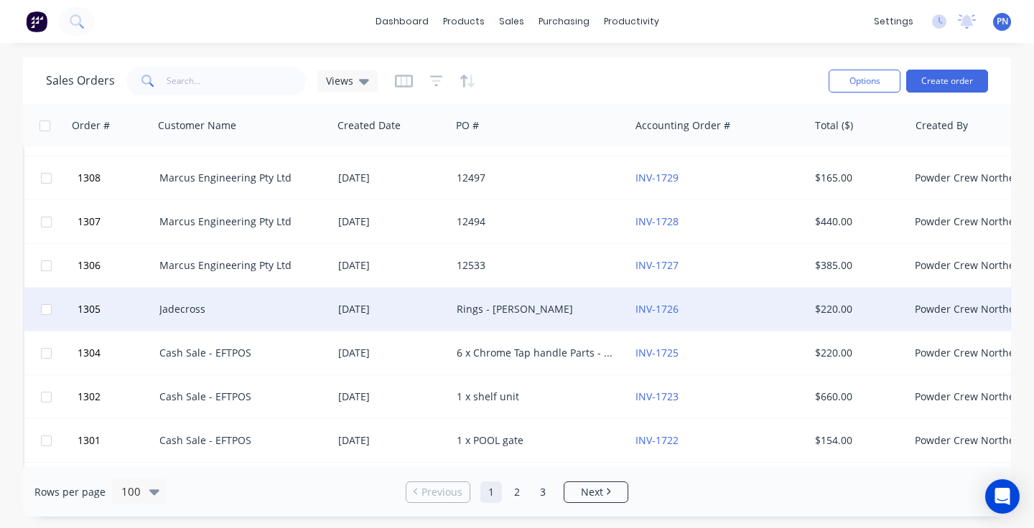
scroll to position [2357, 0]
click at [654, 309] on link "INV-1726" at bounding box center [656, 309] width 43 height 14
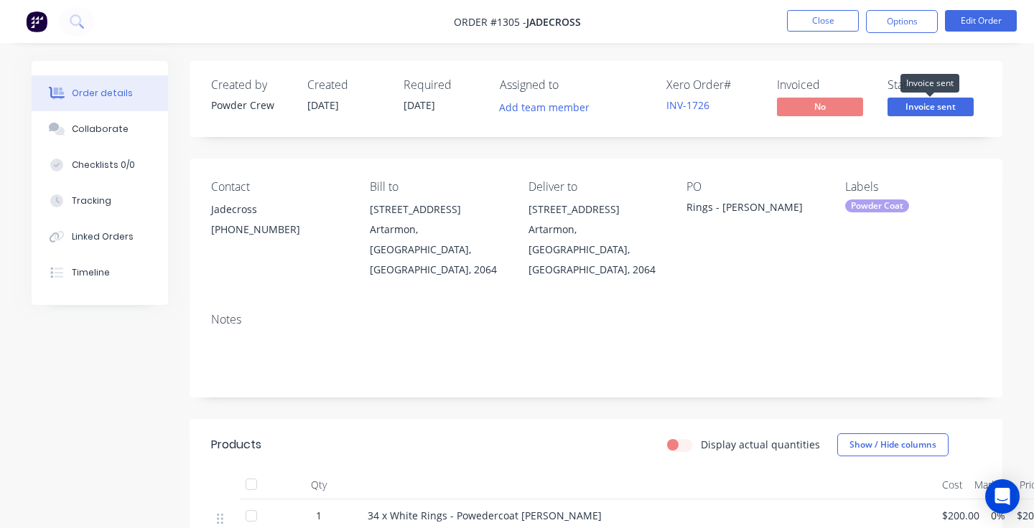
click at [935, 113] on span "Invoice sent" at bounding box center [930, 107] width 86 height 18
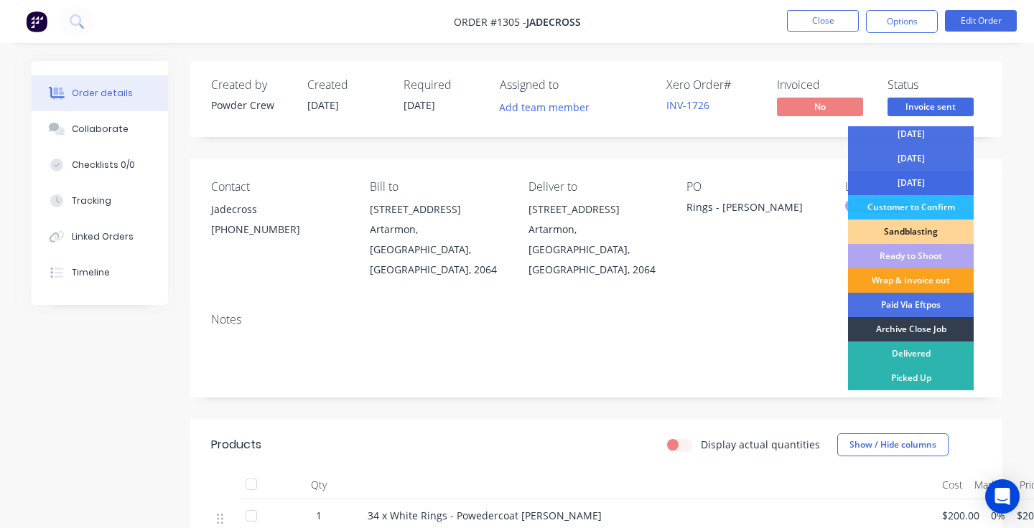
scroll to position [126, 0]
click at [933, 327] on div "Archive Close Job" at bounding box center [911, 329] width 126 height 24
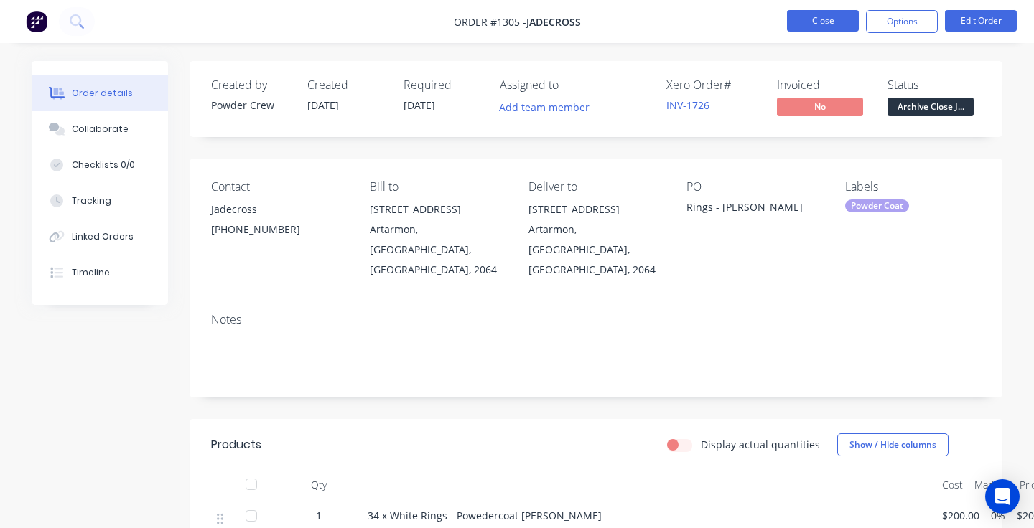
click at [838, 15] on button "Close" at bounding box center [823, 21] width 72 height 22
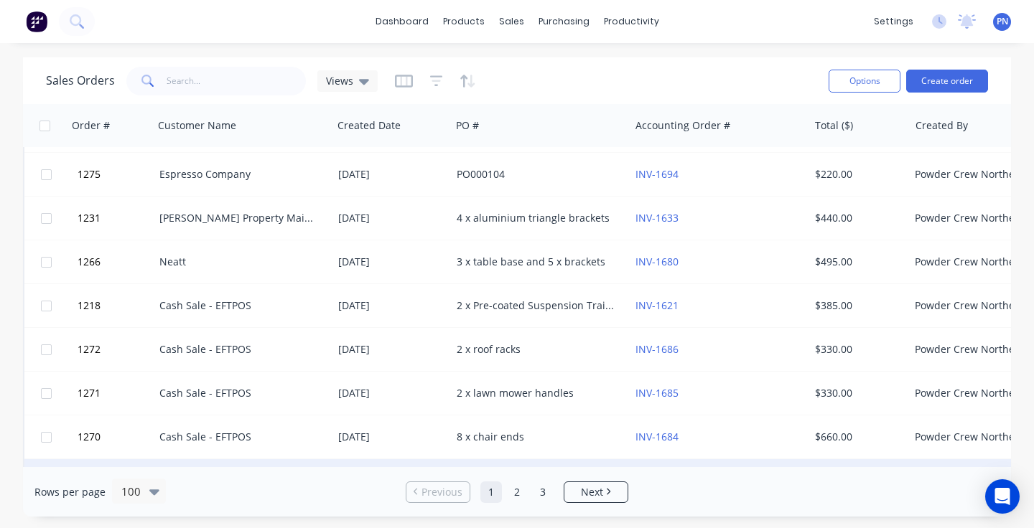
scroll to position [3937, 0]
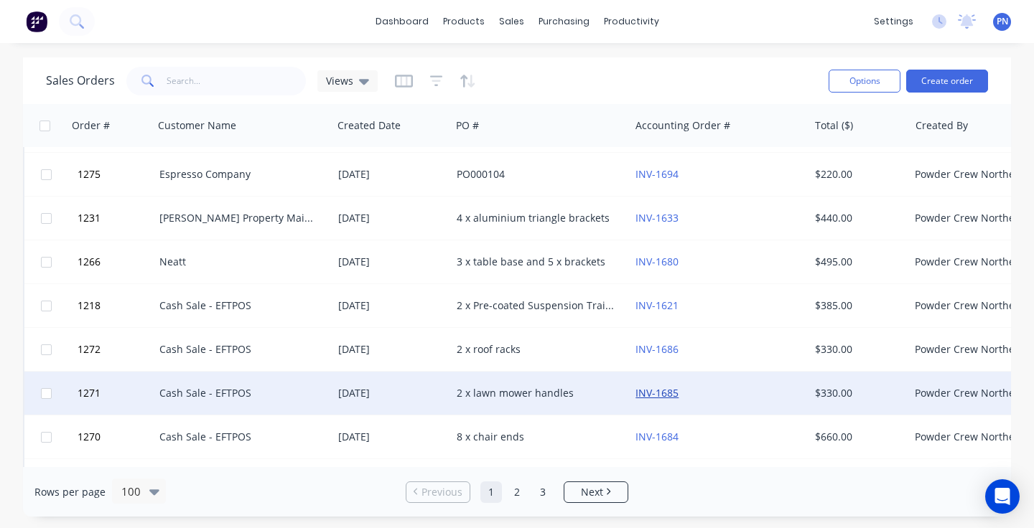
click at [647, 396] on link "INV-1685" at bounding box center [656, 393] width 43 height 14
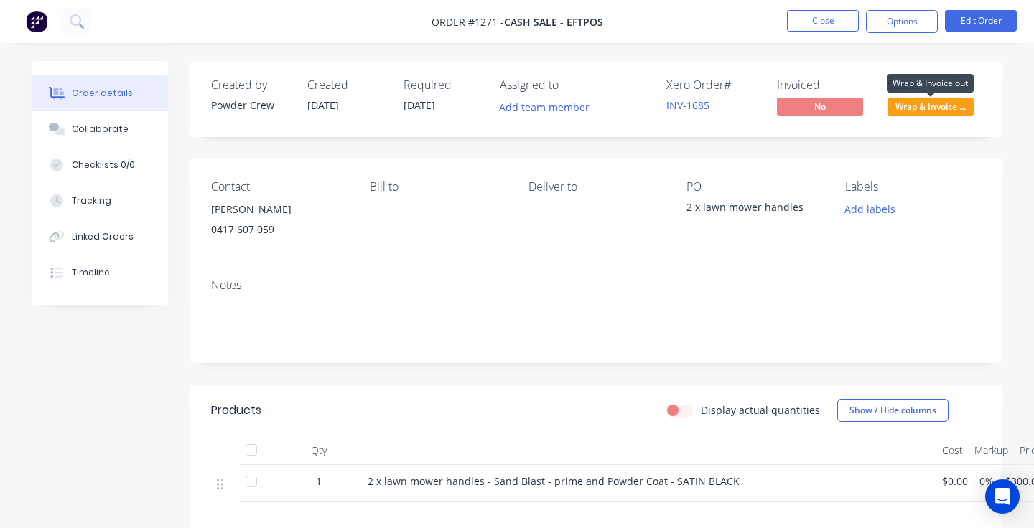
click at [941, 106] on span "Wrap & Invoice ..." at bounding box center [930, 107] width 86 height 18
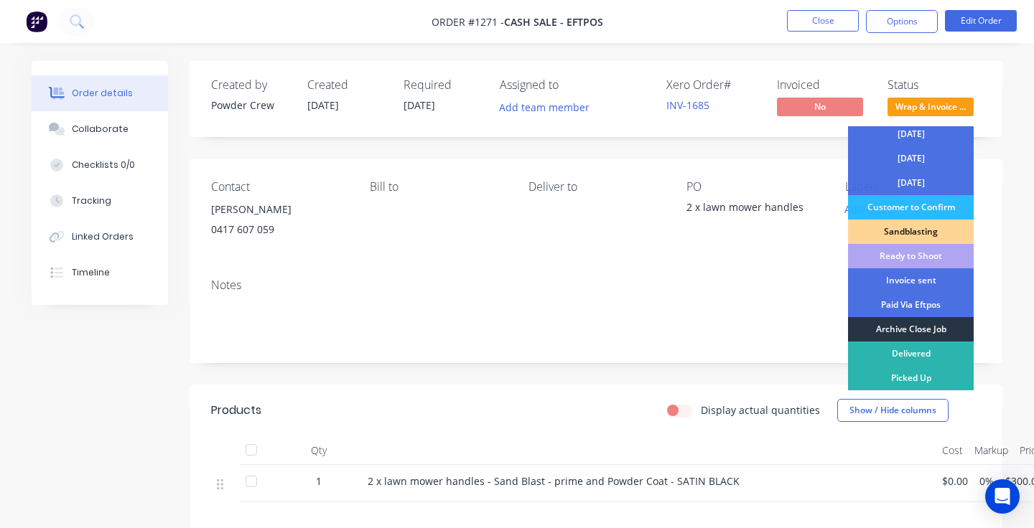
scroll to position [126, 0]
click at [910, 327] on div "Archive Close Job" at bounding box center [911, 329] width 126 height 24
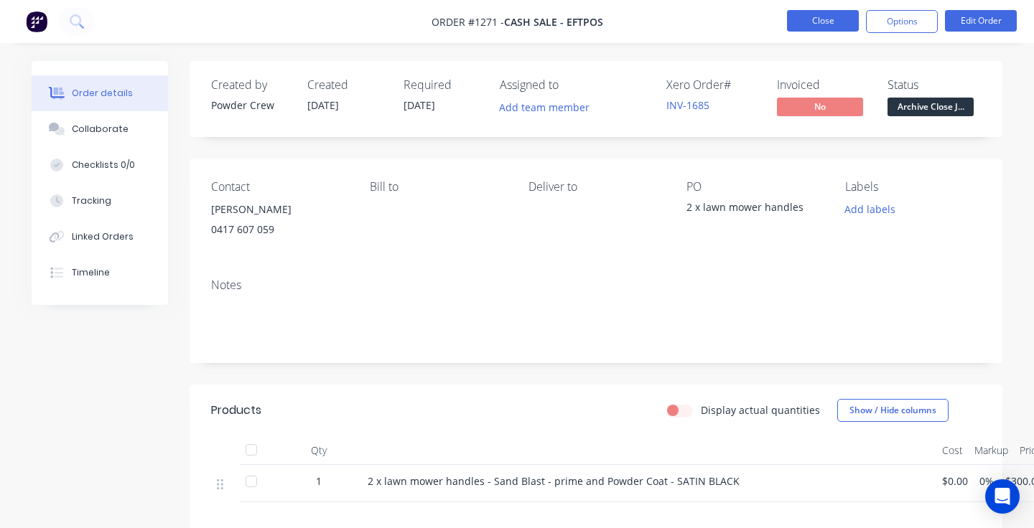
click at [813, 21] on button "Close" at bounding box center [823, 21] width 72 height 22
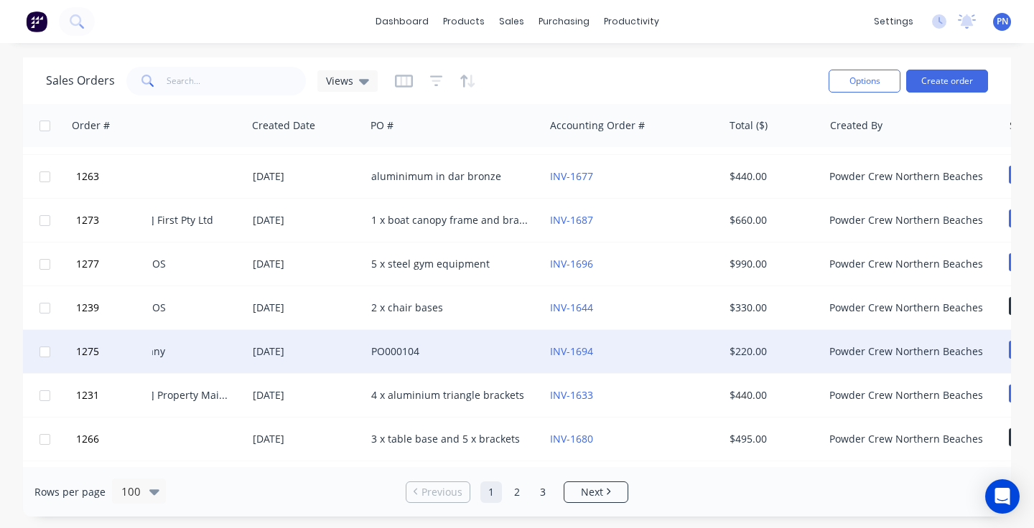
scroll to position [3759, 0]
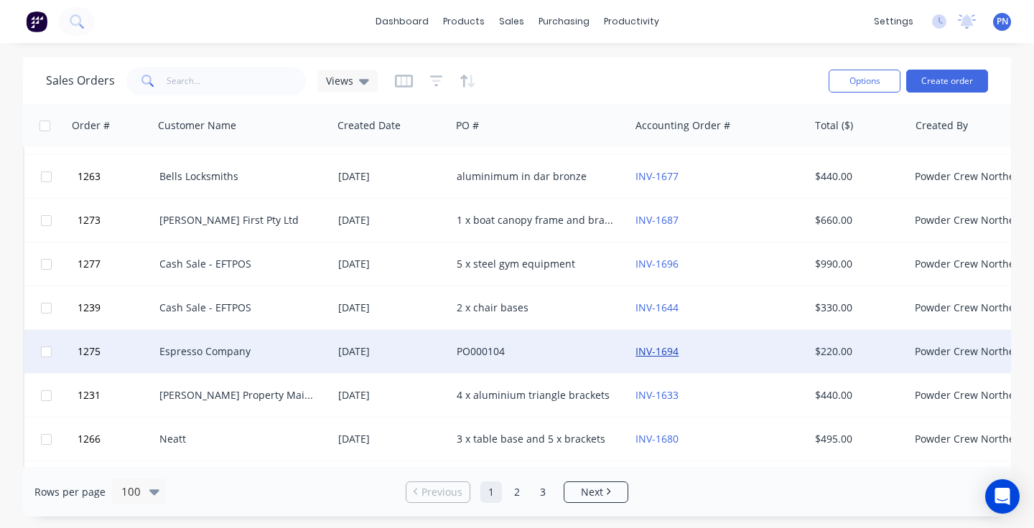
click at [650, 349] on link "INV-1694" at bounding box center [656, 352] width 43 height 14
